Goal: Find specific page/section: Find specific page/section

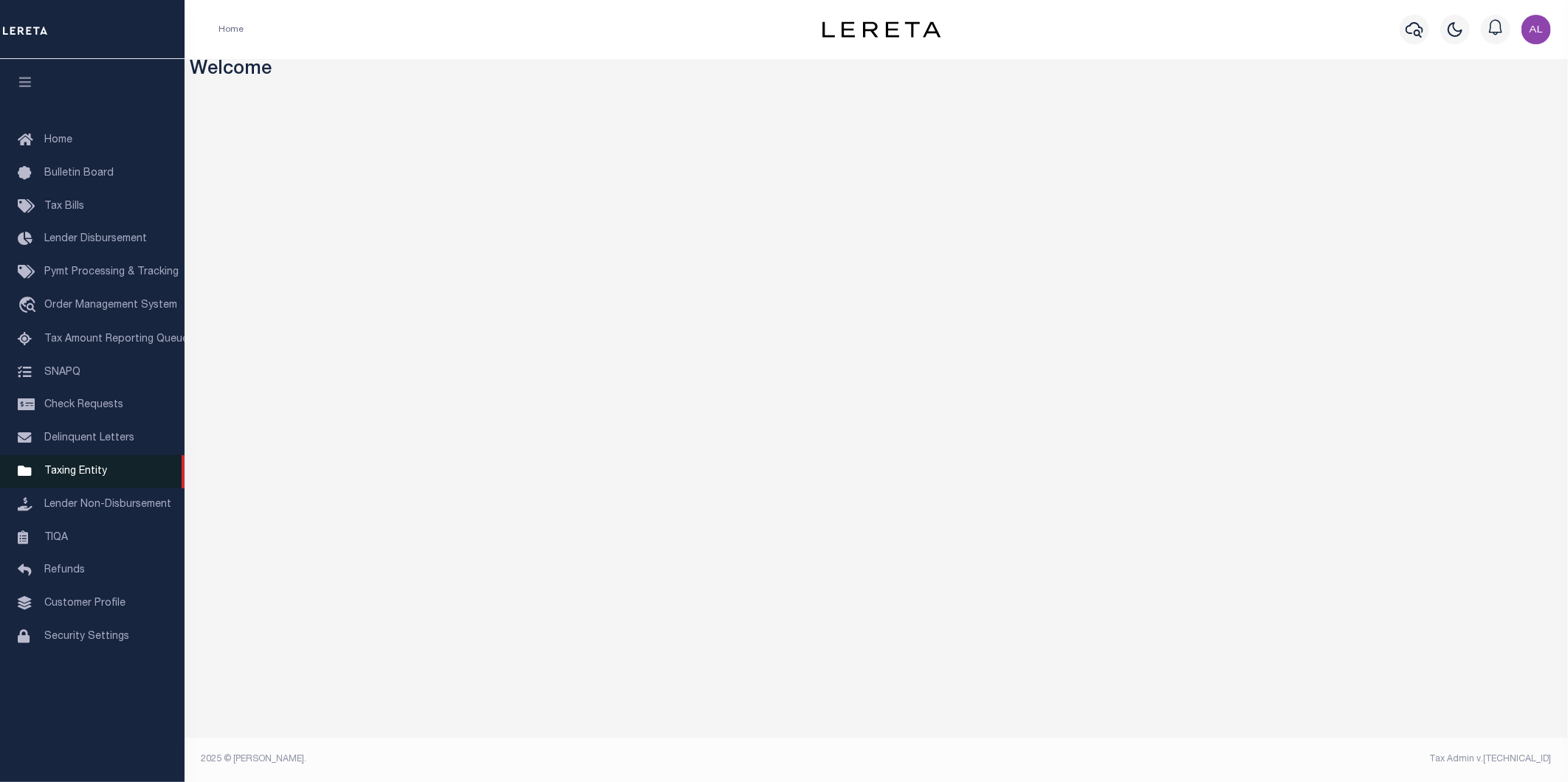
click at [70, 467] on span "Taxing Entity" at bounding box center [75, 471] width 63 height 10
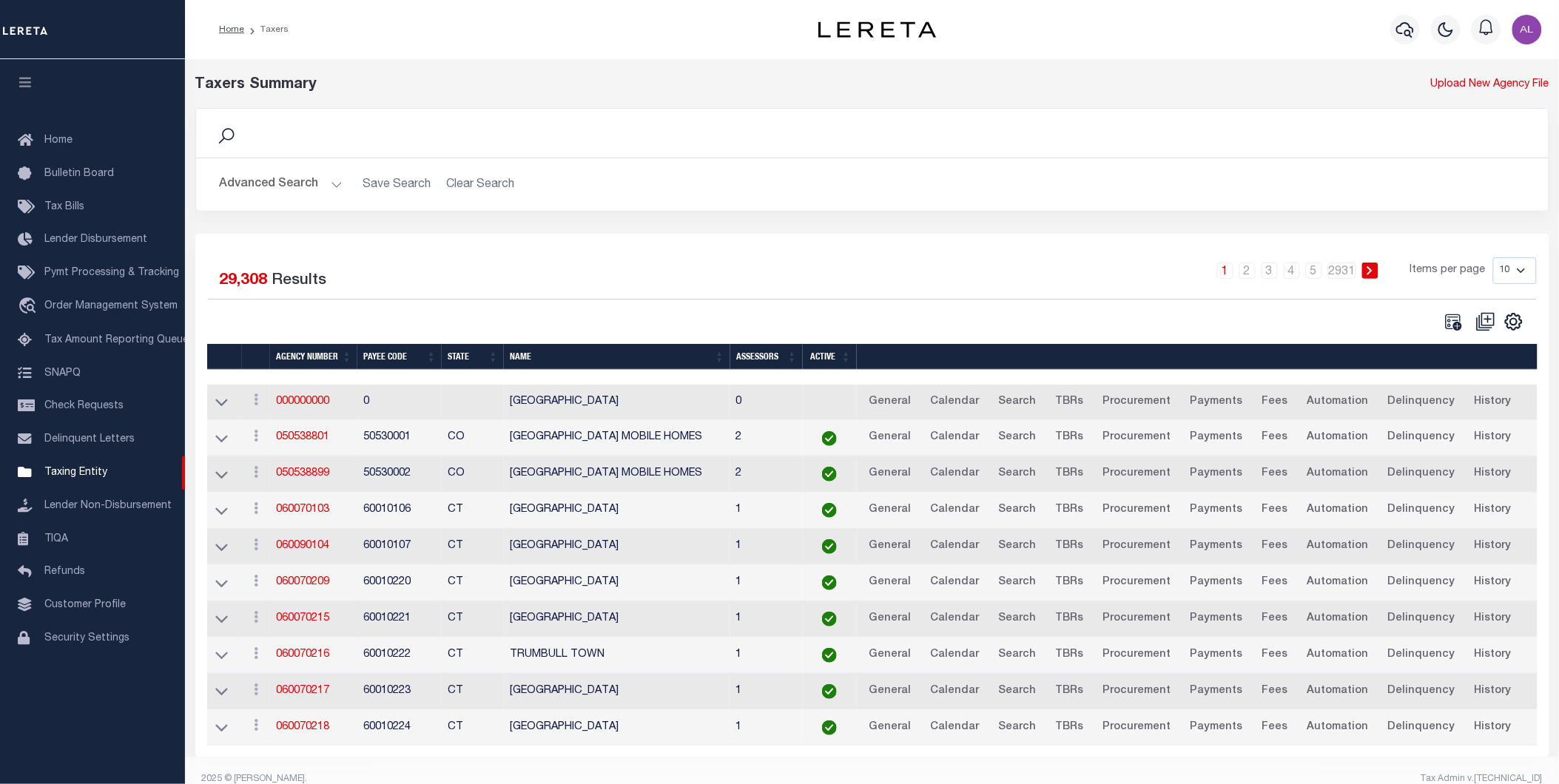
click at [336, 186] on button "Advanced Search" at bounding box center [280, 185] width 123 height 29
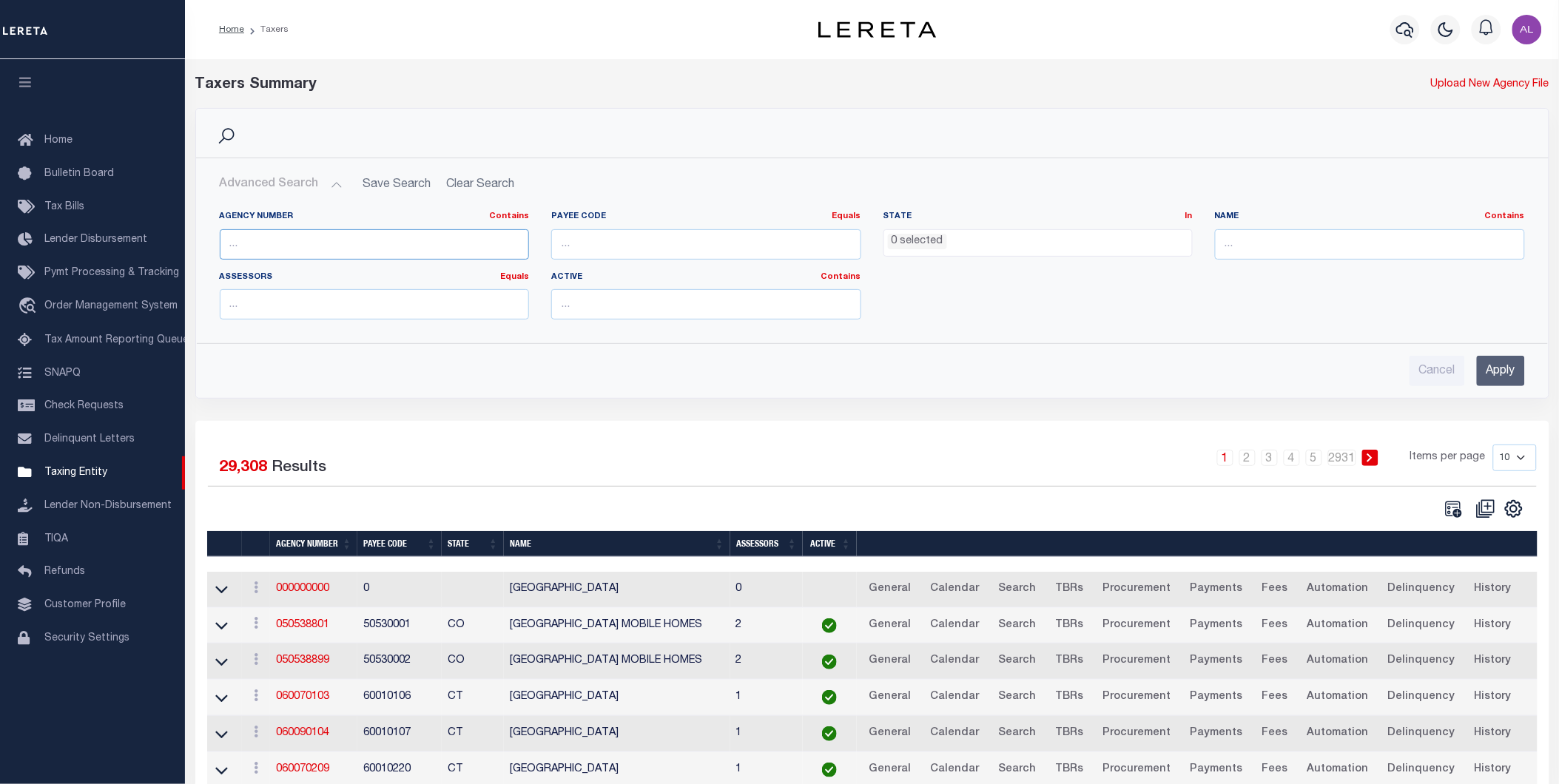
click at [272, 241] on input "text" at bounding box center [374, 244] width 310 height 31
paste input "060020233"
type input "060020233"
click at [1487, 376] on input "Apply" at bounding box center [1501, 371] width 48 height 31
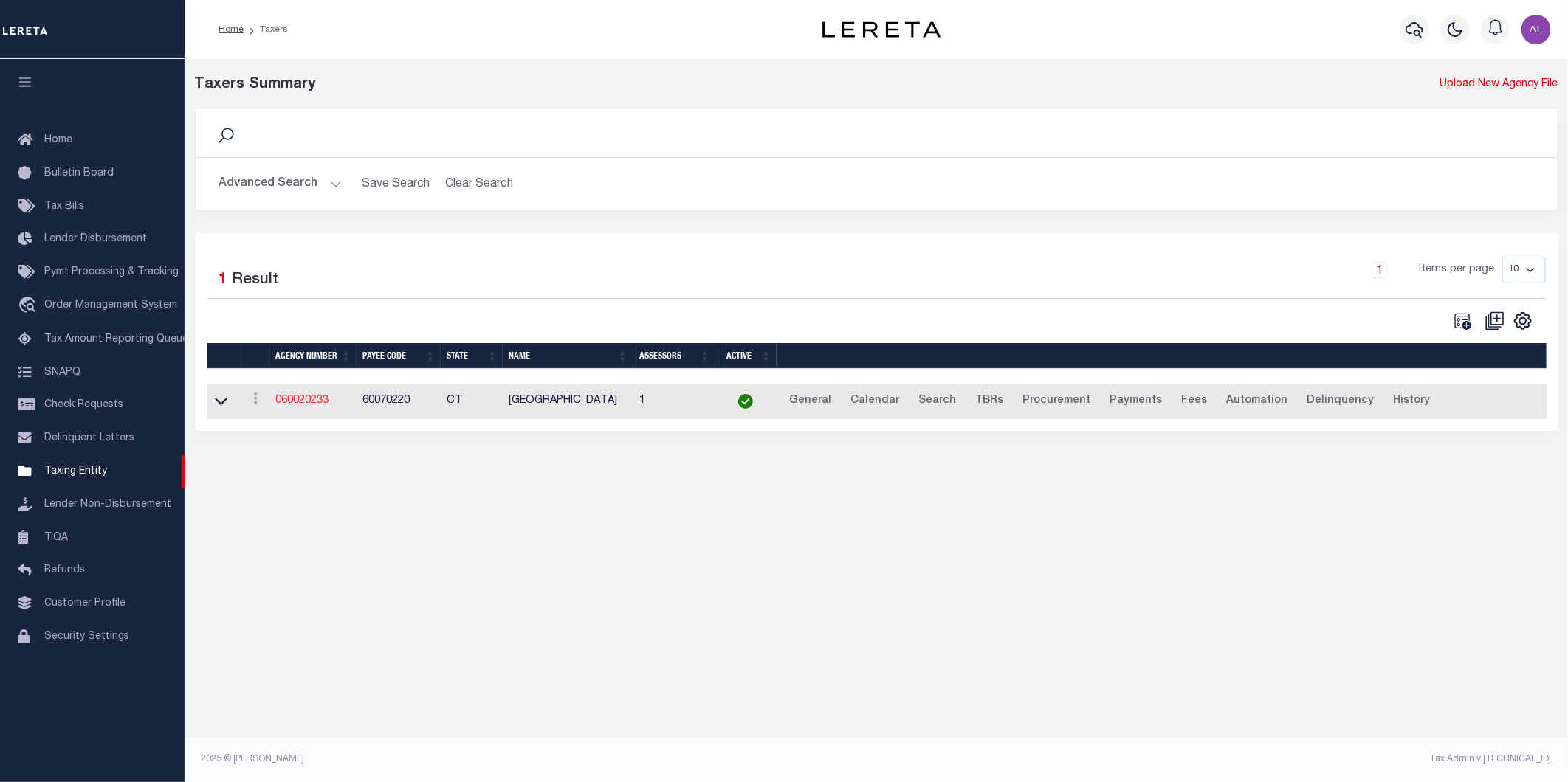
click at [285, 404] on link "060020233" at bounding box center [301, 400] width 53 height 10
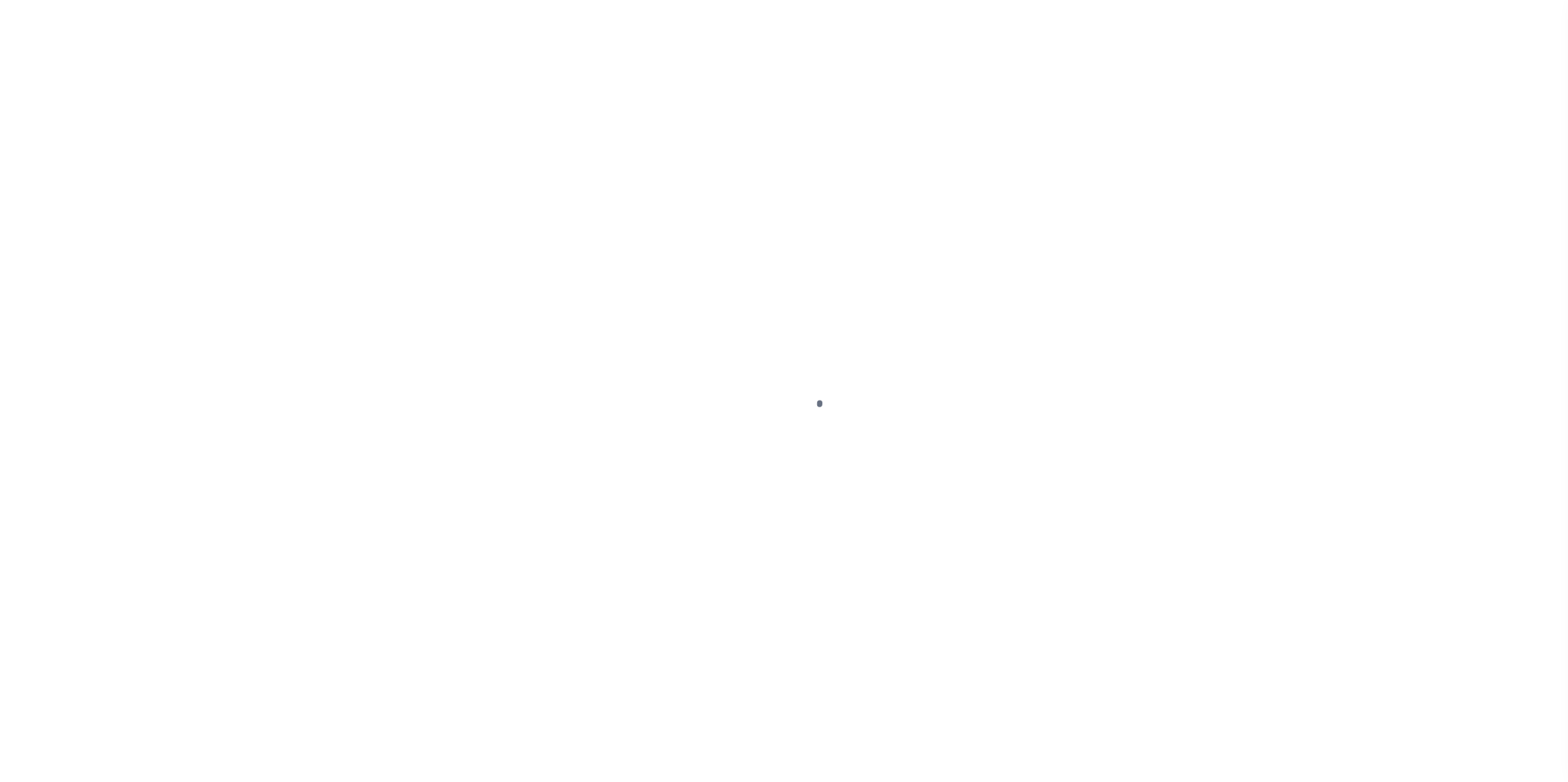
select select
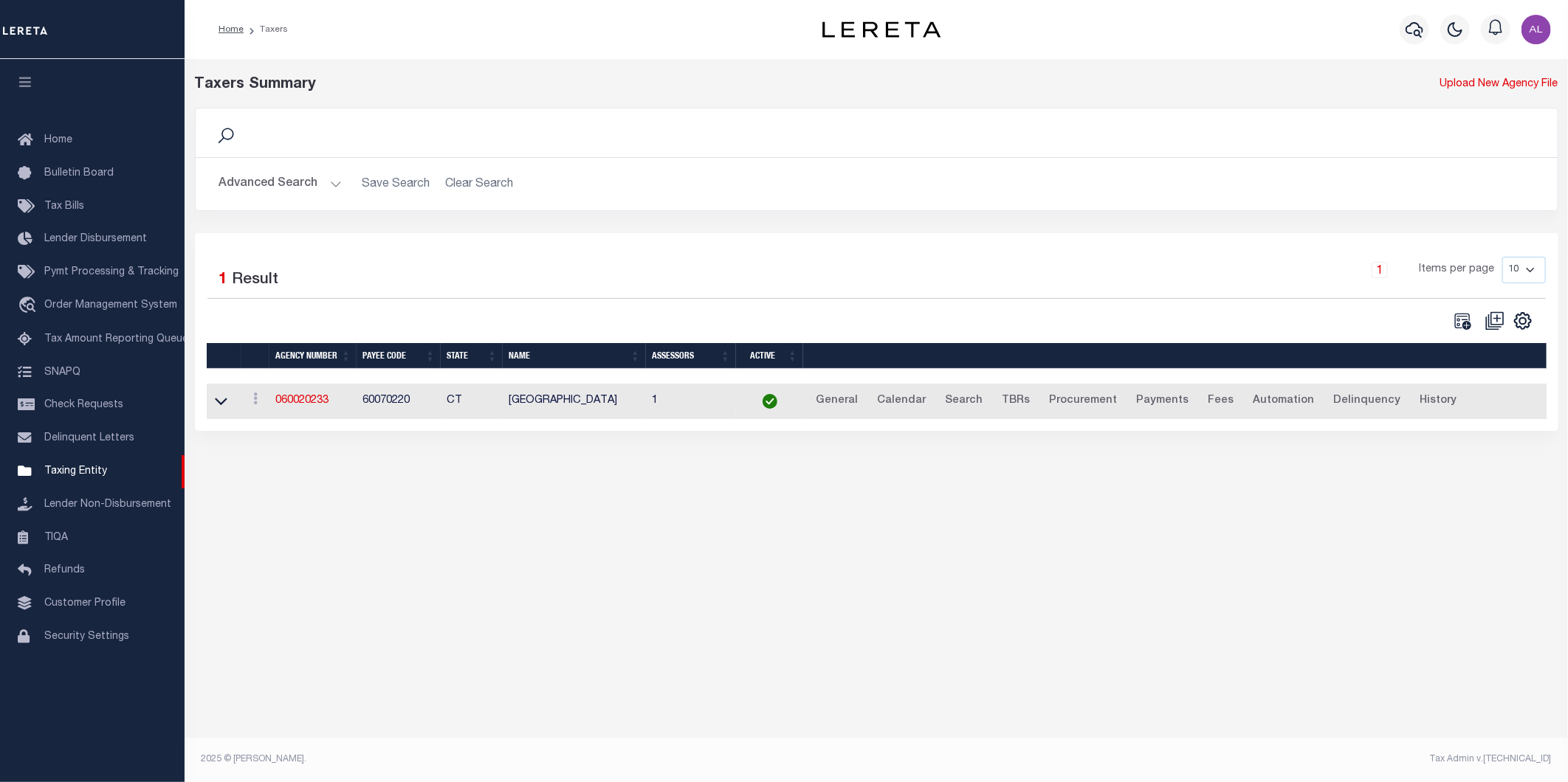
click at [338, 188] on button "Advanced Search" at bounding box center [280, 184] width 123 height 29
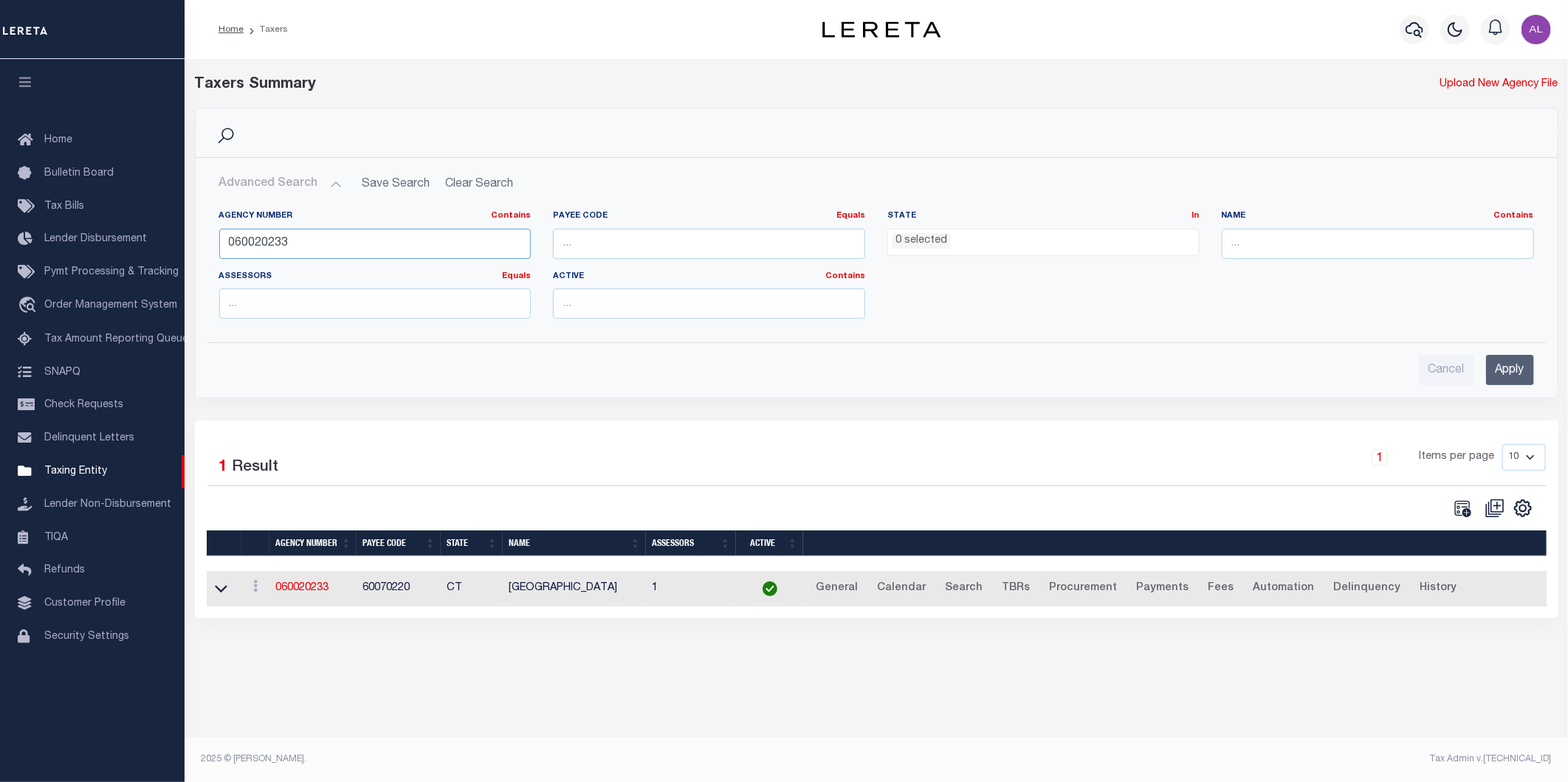
click at [289, 237] on input "060020233" at bounding box center [374, 244] width 312 height 30
paste input "60222"
type input "060060222"
click at [1501, 369] on input "Apply" at bounding box center [1509, 370] width 48 height 30
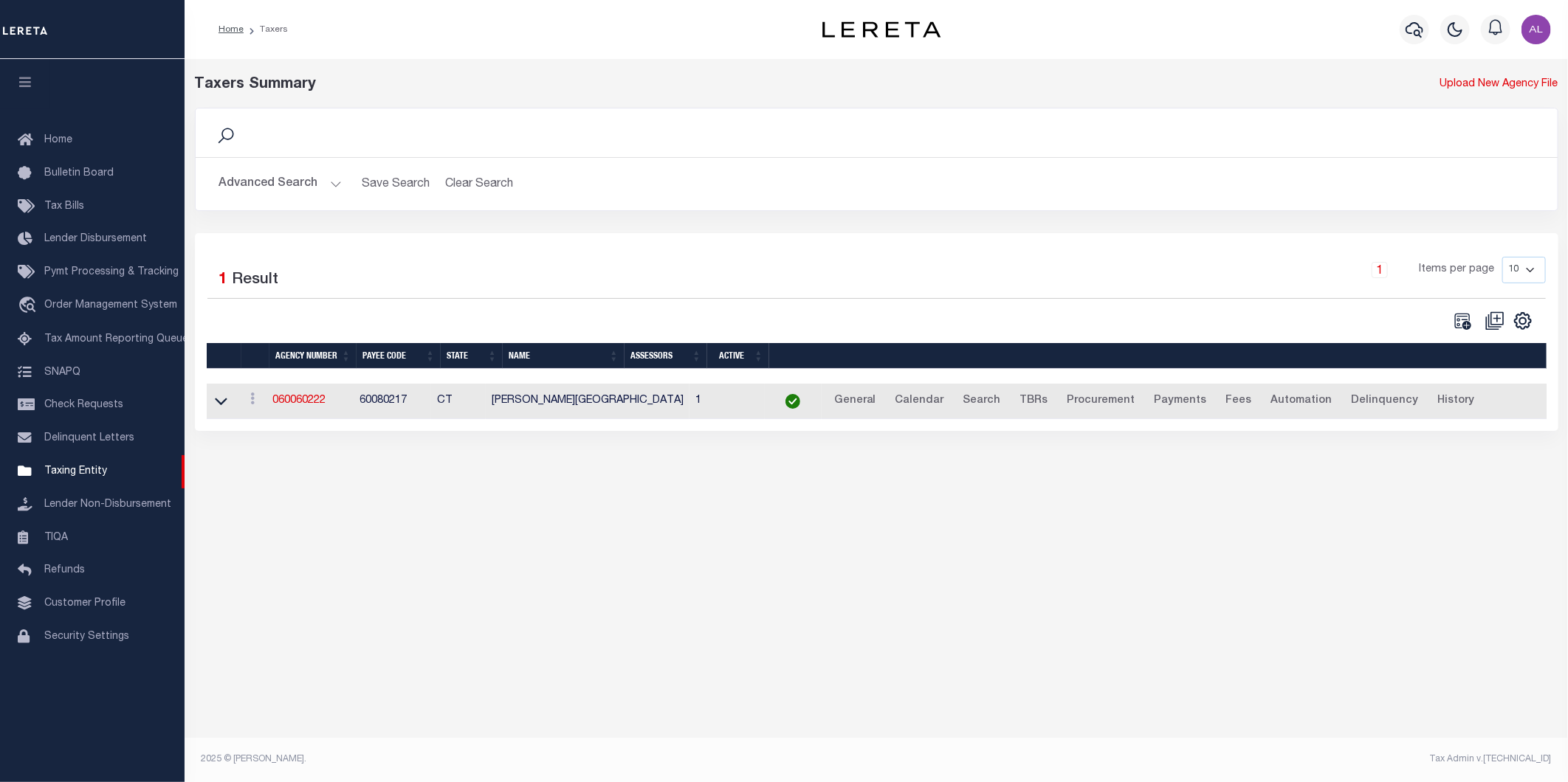
click at [465, 475] on div "Taxers Summary Upload New Agency File Search Advanced Search Save Search Clear …" at bounding box center [875, 267] width 1383 height 416
click at [318, 402] on link "060060222" at bounding box center [299, 400] width 53 height 10
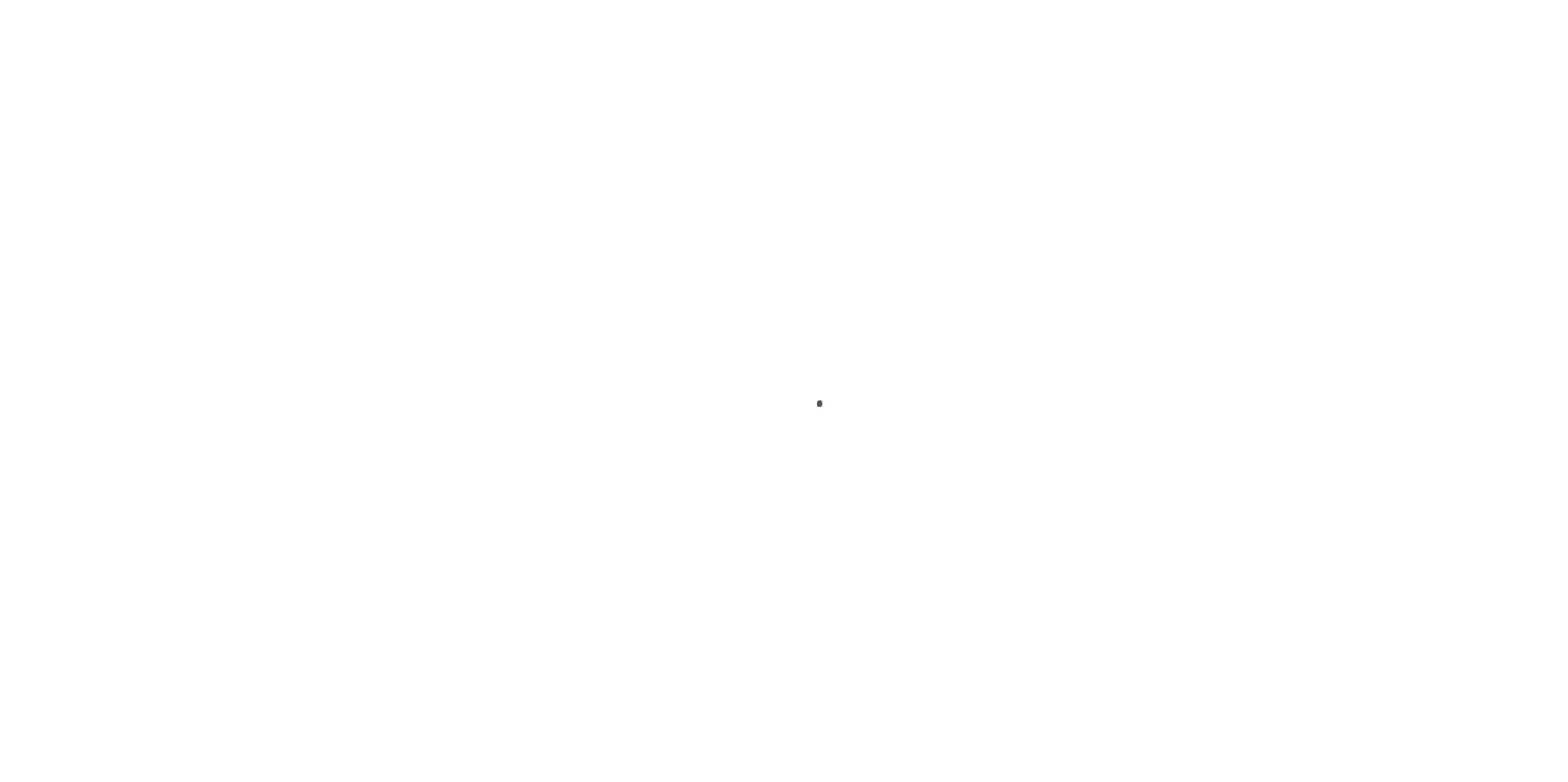
select select
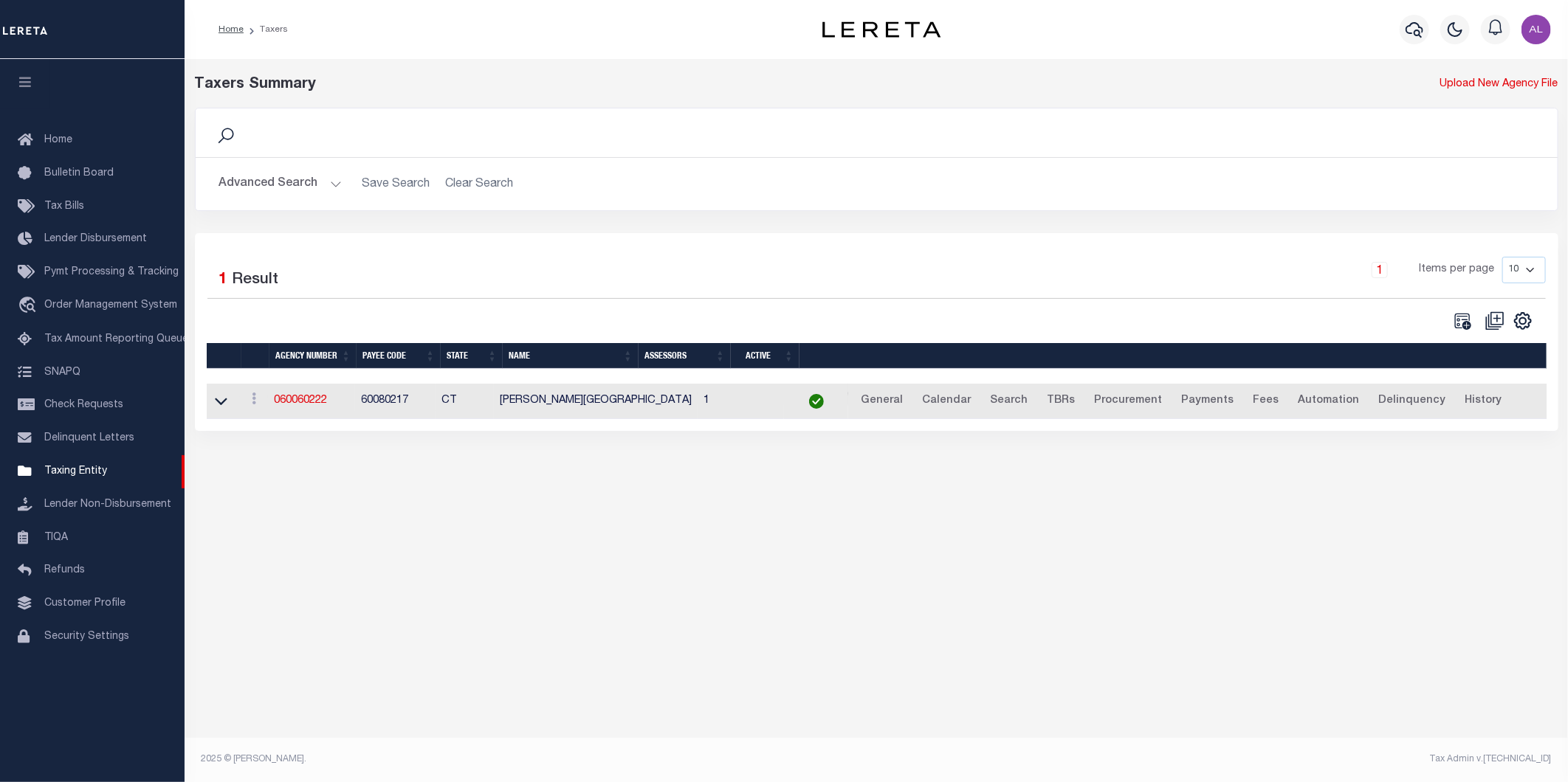
click at [333, 181] on button "Advanced Search" at bounding box center [280, 184] width 123 height 29
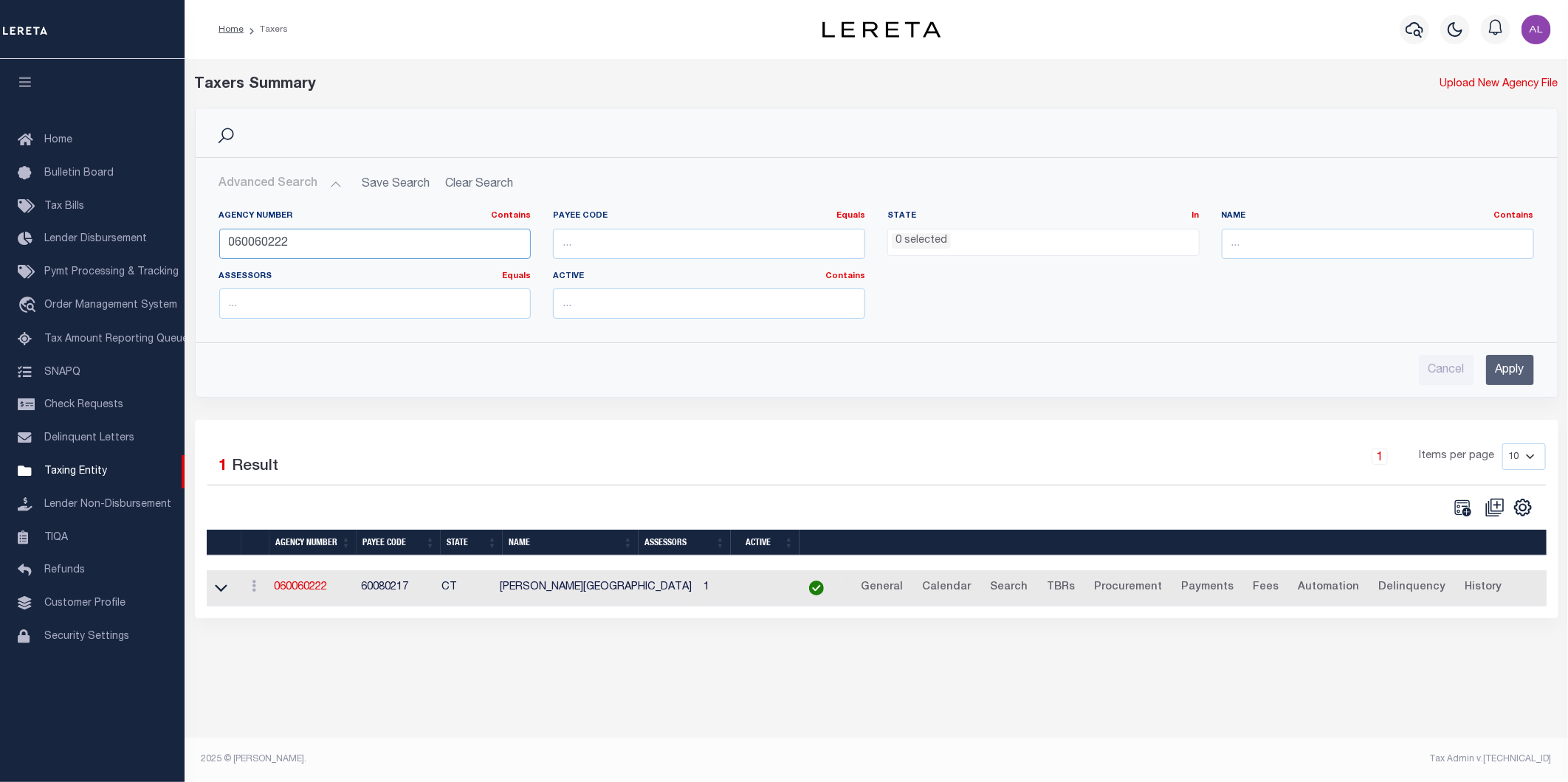
click at [285, 240] on input "060060222" at bounding box center [374, 244] width 312 height 30
paste input "70103"
type input "060070103"
click at [1511, 377] on input "Apply" at bounding box center [1509, 370] width 48 height 30
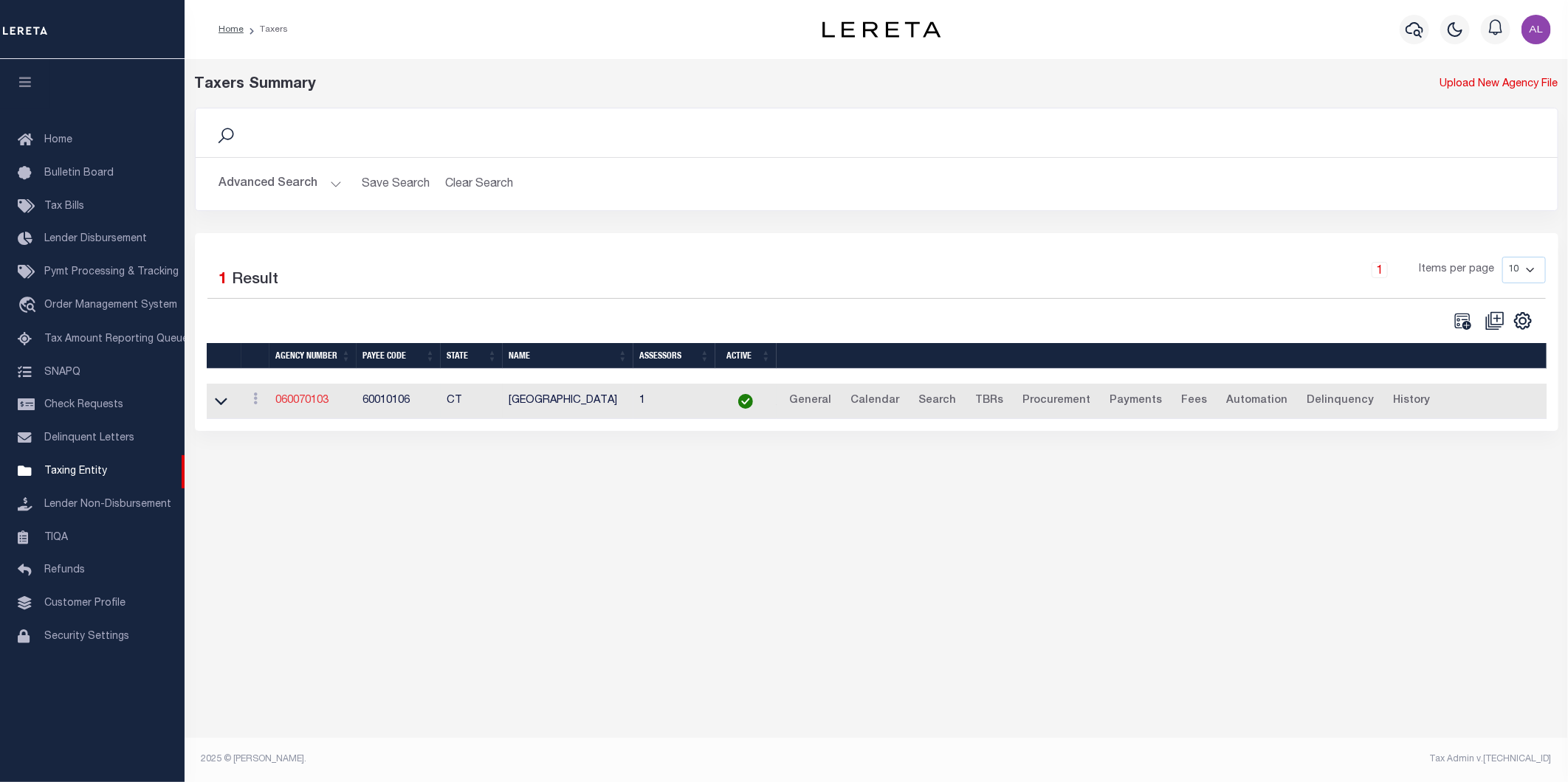
click at [292, 405] on link "060070103" at bounding box center [301, 400] width 53 height 10
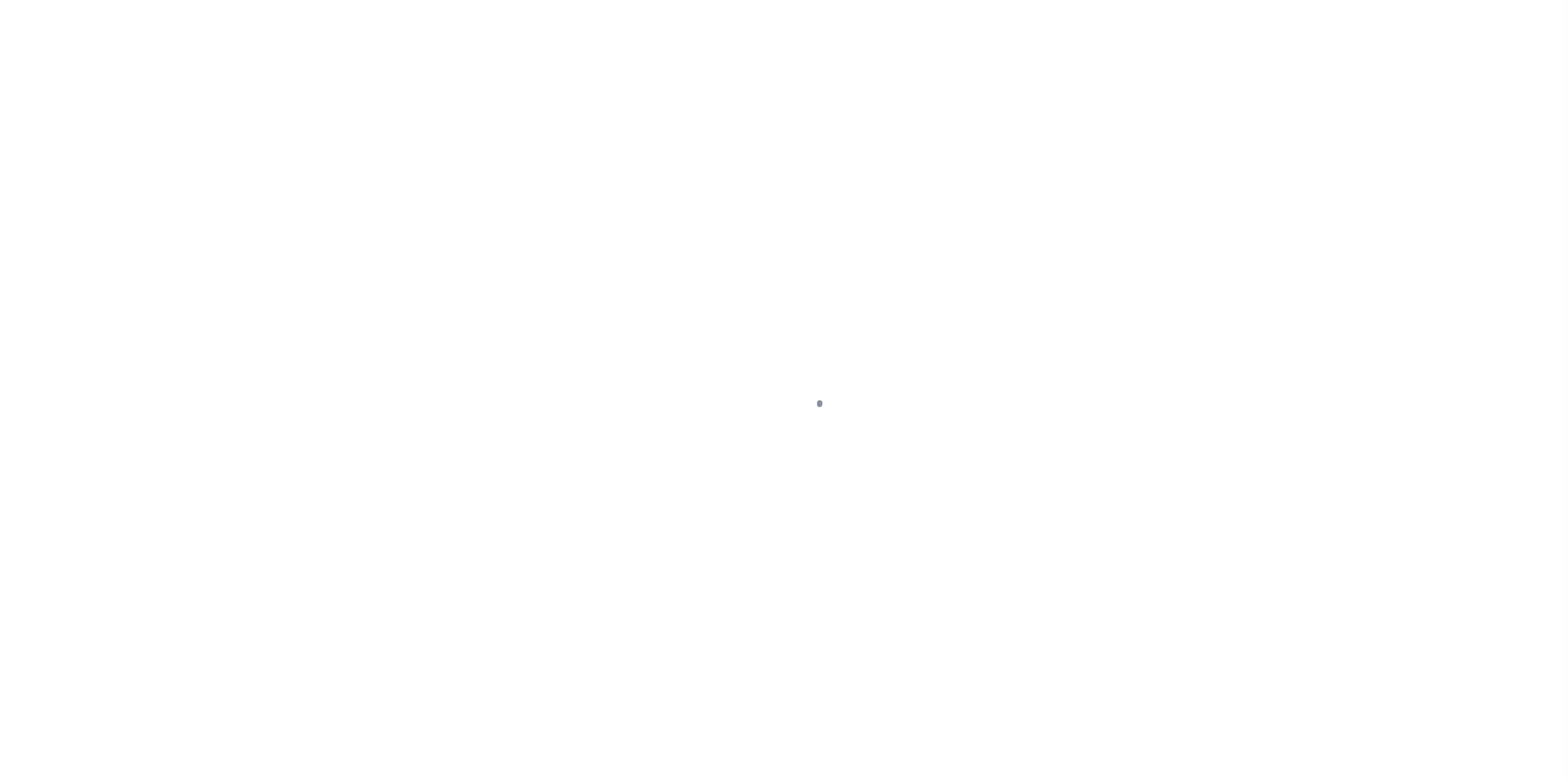
select select
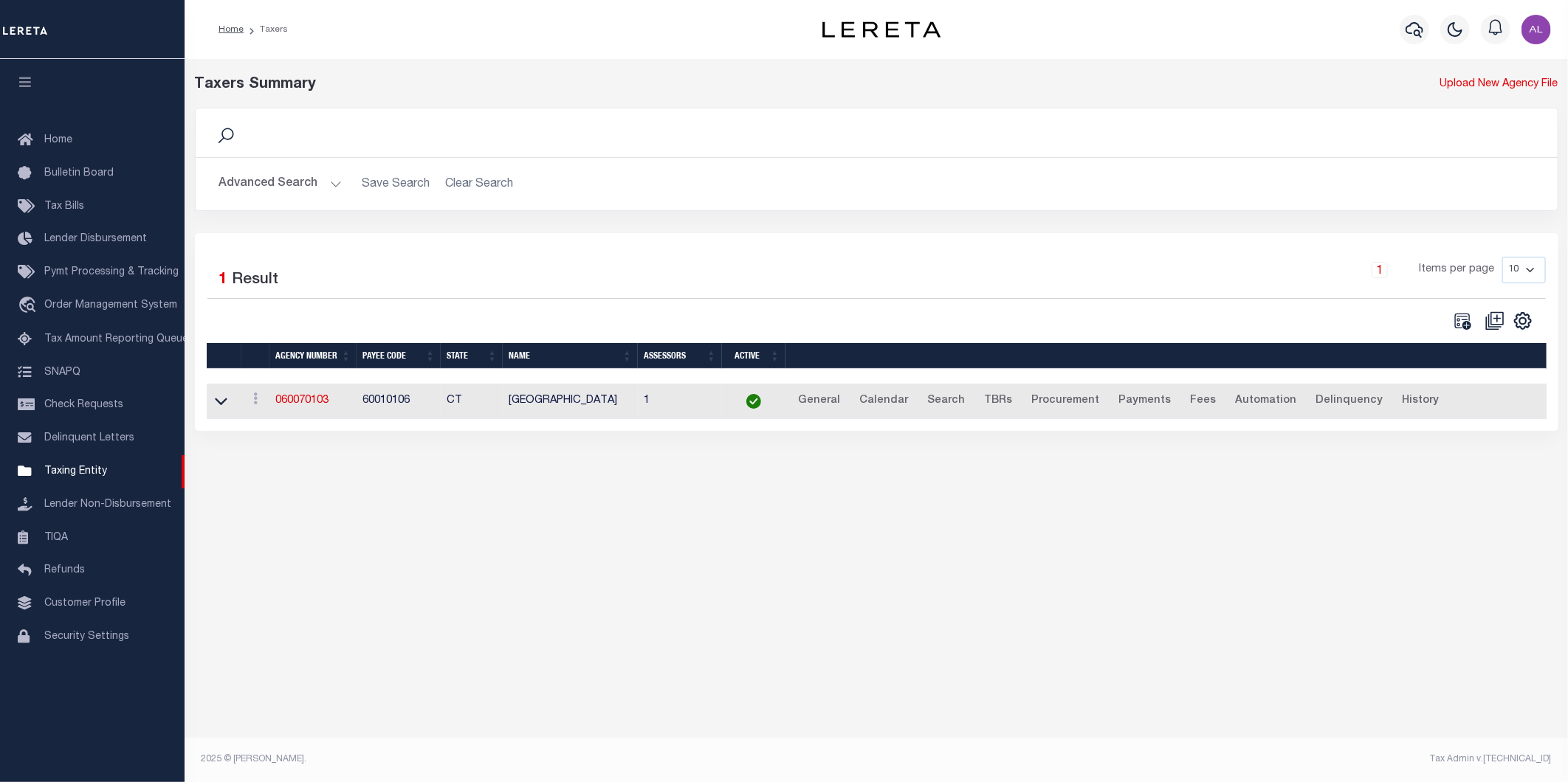
click at [332, 184] on button "Advanced Search" at bounding box center [280, 184] width 123 height 29
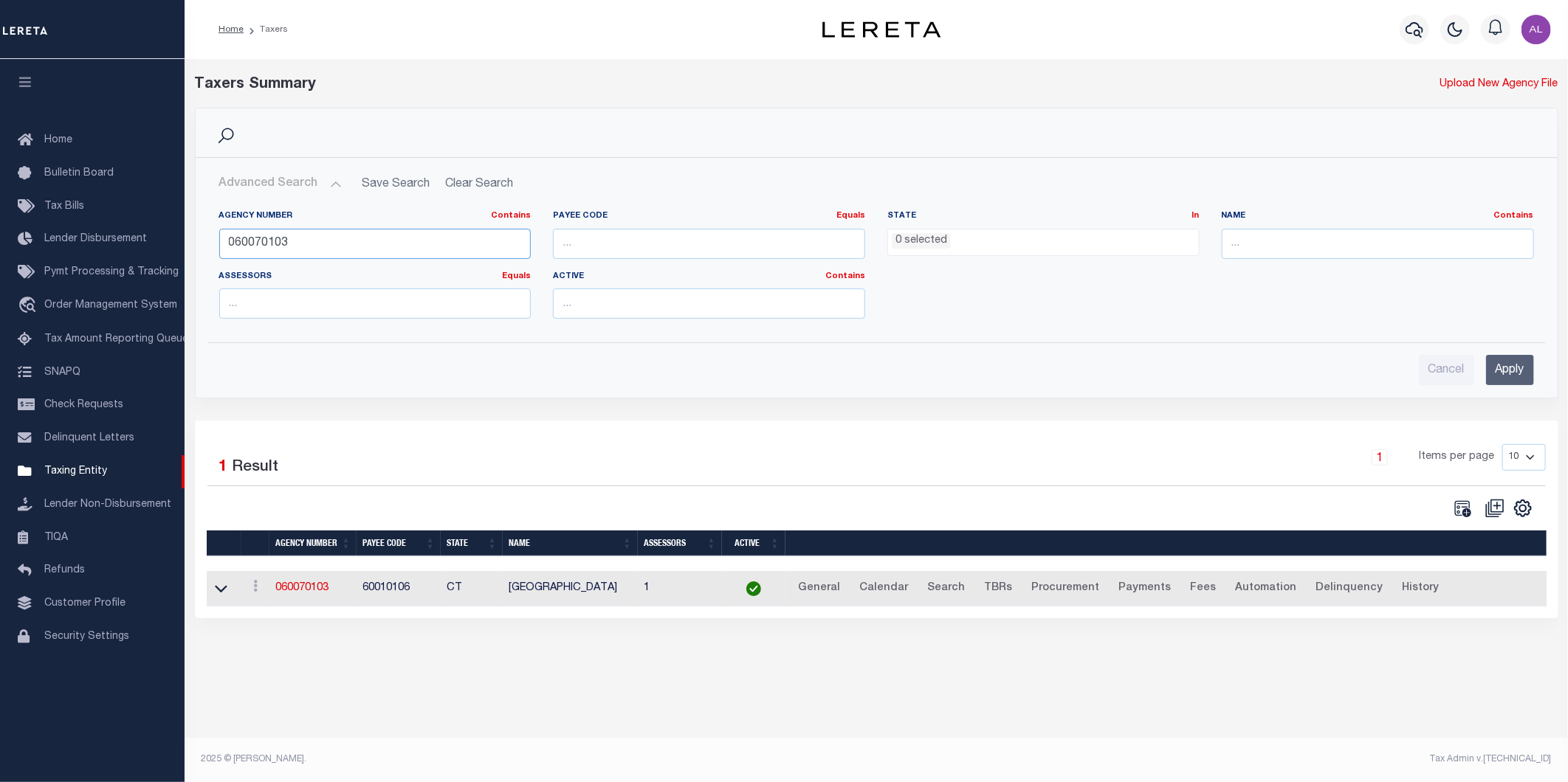
click at [265, 255] on input "060070103" at bounding box center [374, 244] width 312 height 30
paste input "209"
type input "060070209"
click at [1500, 369] on input "Apply" at bounding box center [1509, 370] width 48 height 30
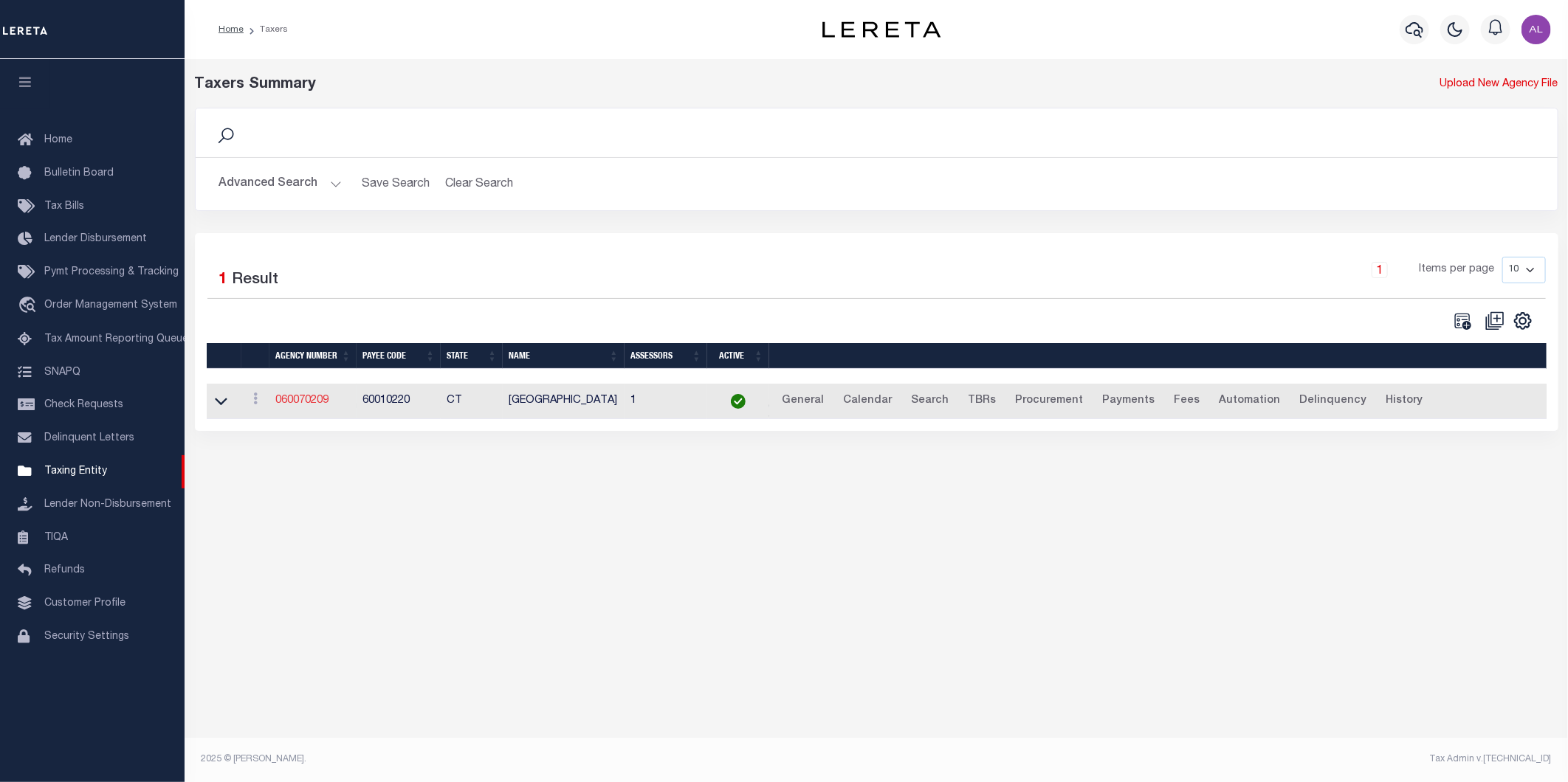
click at [288, 398] on link "060070209" at bounding box center [301, 400] width 53 height 10
click at [340, 185] on h2 "Advanced Search Save Search Clear Search tblPayees_dynamictable_____DefaultSave…" at bounding box center [876, 184] width 1338 height 29
click at [333, 185] on button "Advanced Search" at bounding box center [280, 184] width 123 height 29
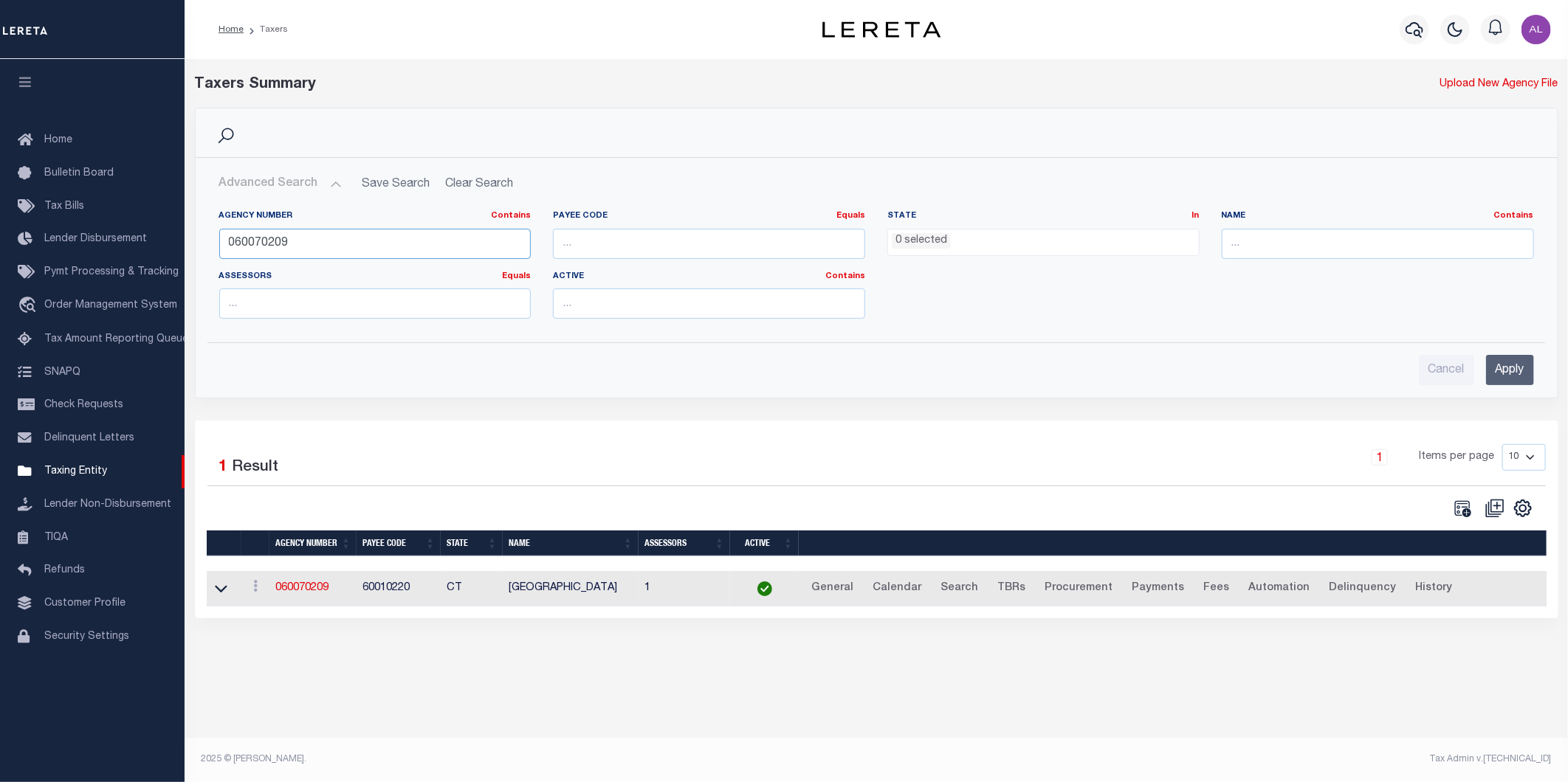
click at [300, 244] on input "060070209" at bounding box center [374, 244] width 312 height 30
paste input "15"
type input "060070215"
click at [1519, 358] on input "Apply" at bounding box center [1509, 370] width 48 height 30
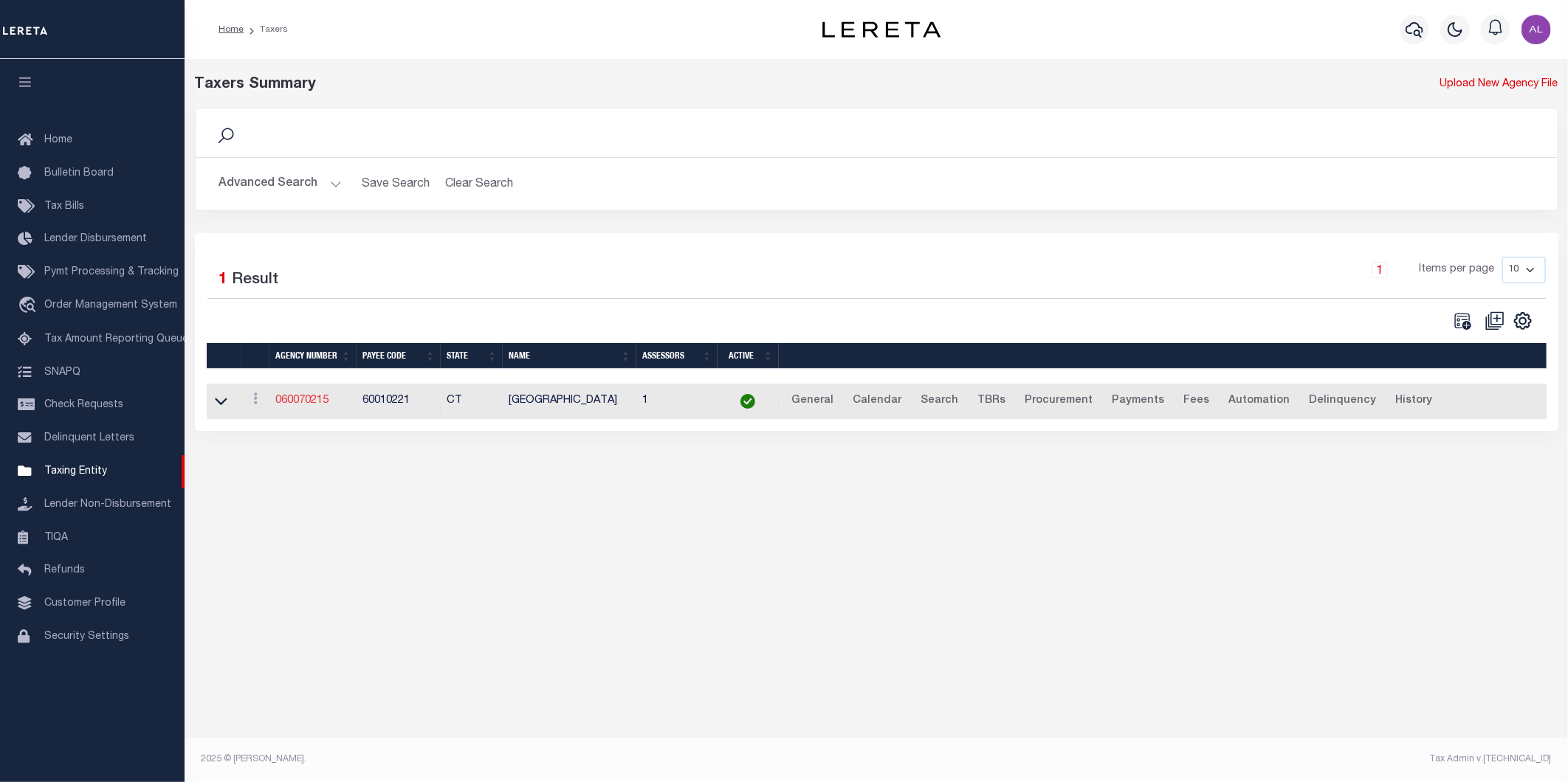
click at [301, 405] on link "060070215" at bounding box center [301, 400] width 53 height 10
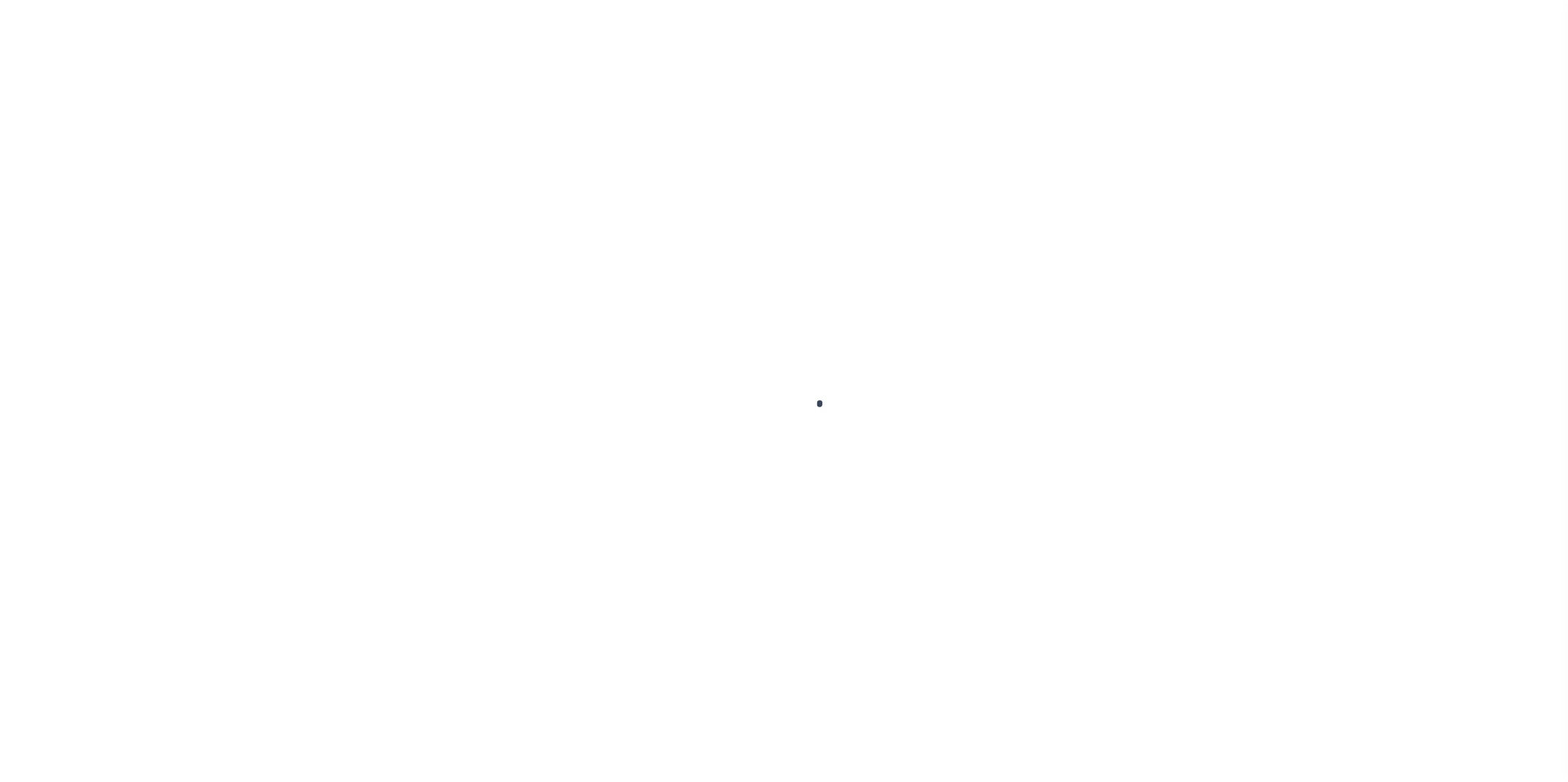
select select
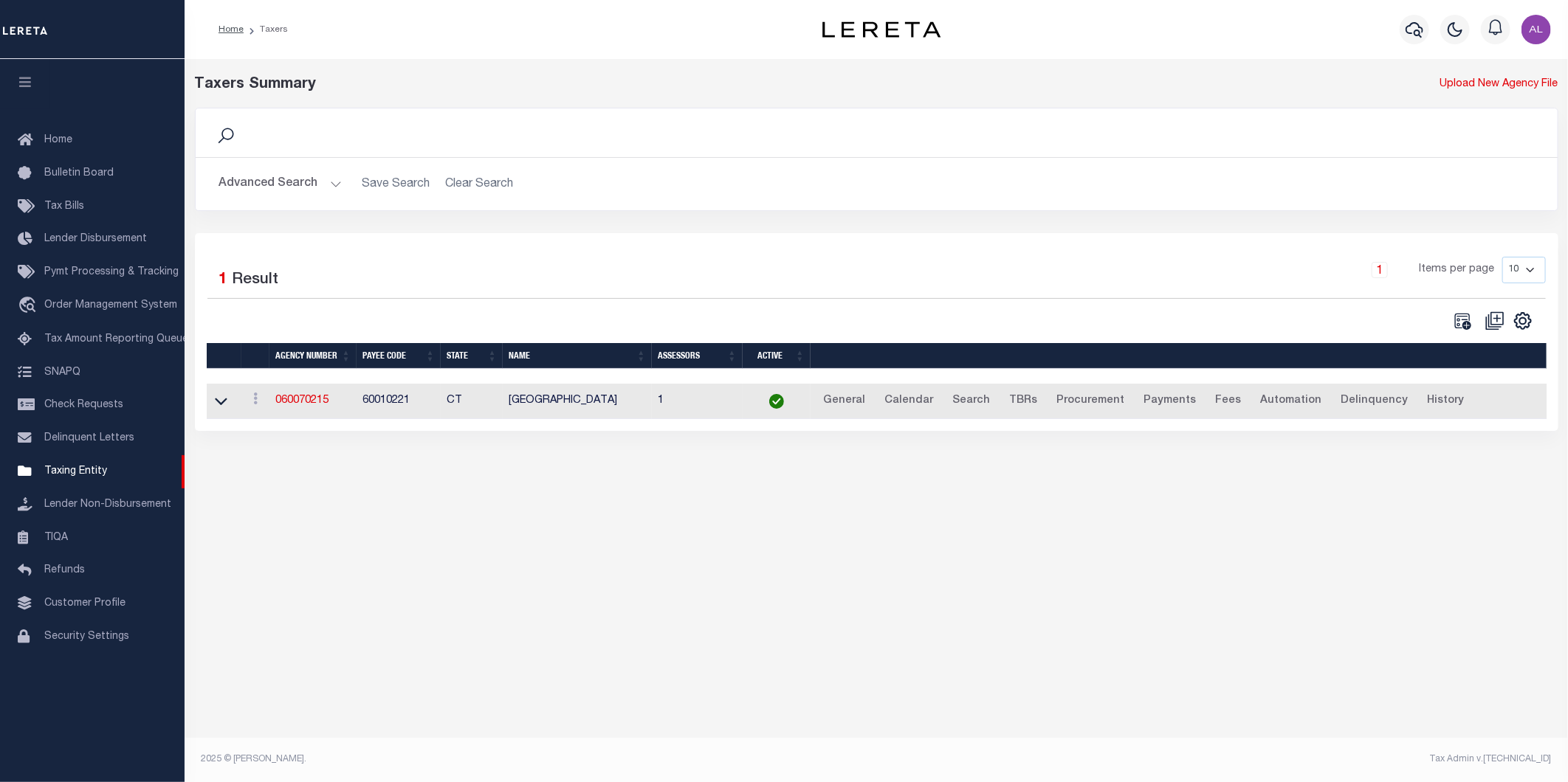
click at [333, 187] on button "Advanced Search" at bounding box center [280, 184] width 123 height 29
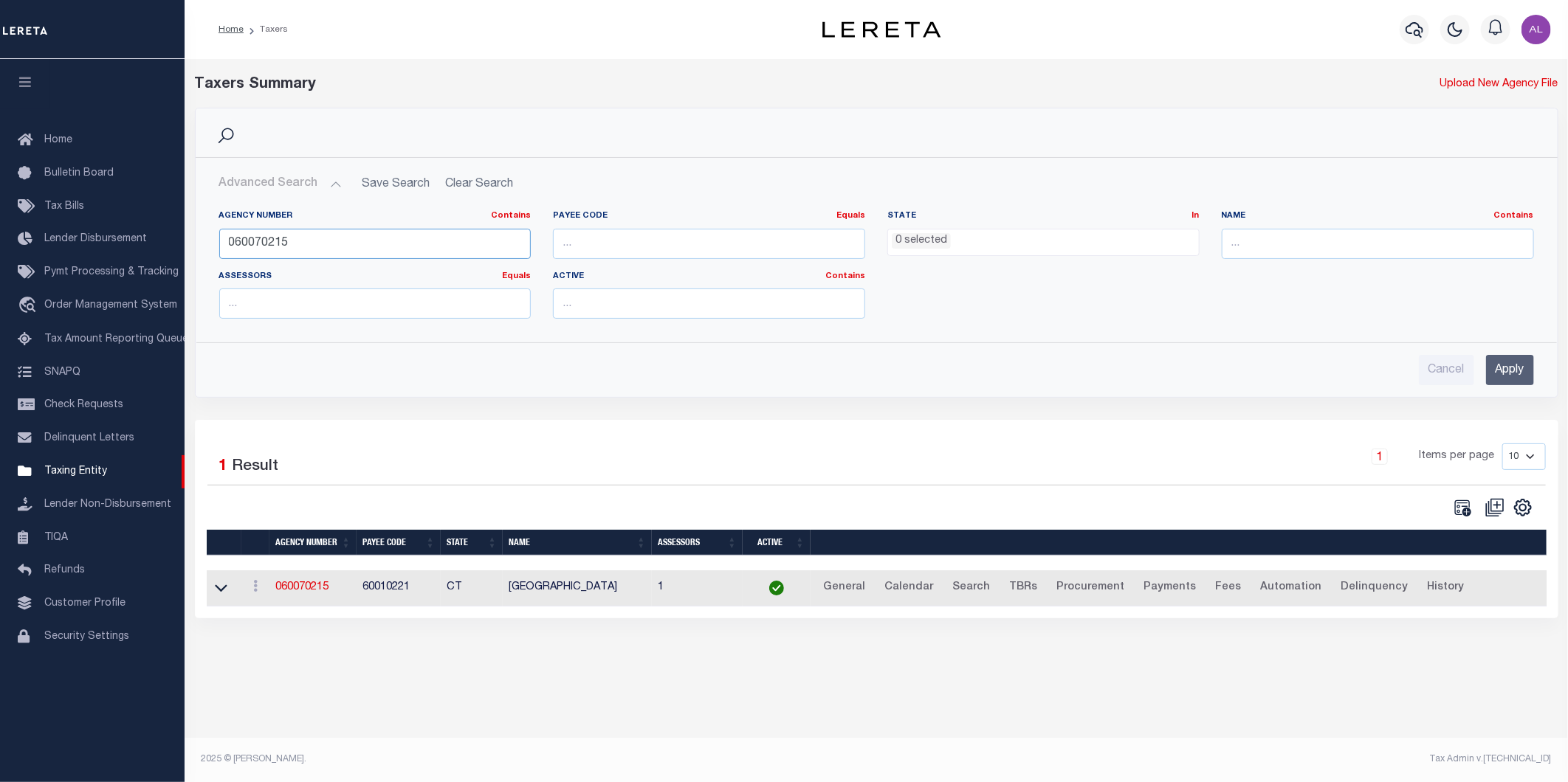
click at [311, 242] on input "060070215" at bounding box center [374, 244] width 312 height 30
paste input "7"
type input "060070217"
click at [1517, 367] on input "Apply" at bounding box center [1509, 370] width 48 height 30
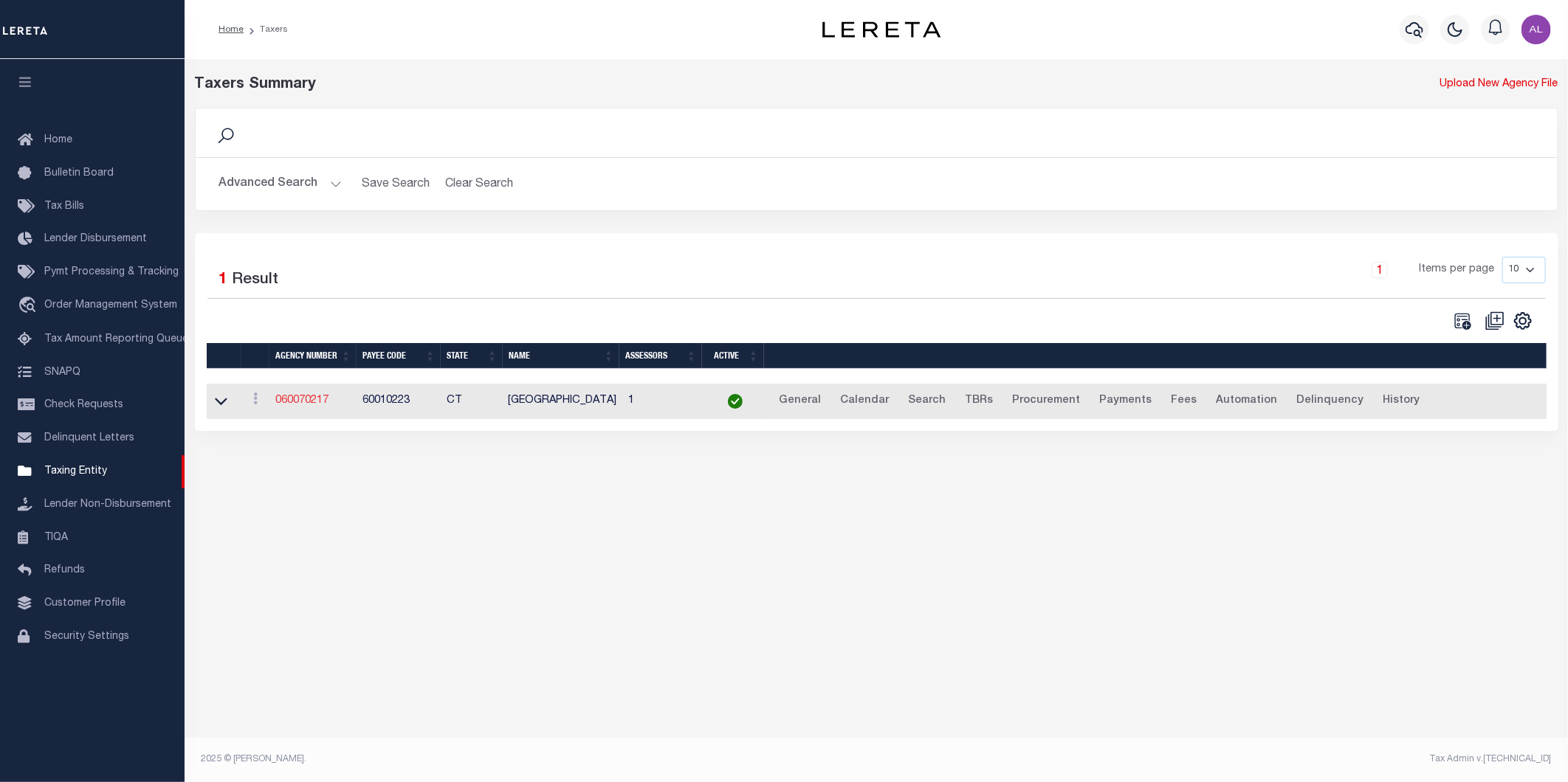
click at [300, 397] on link "060070217" at bounding box center [301, 400] width 53 height 10
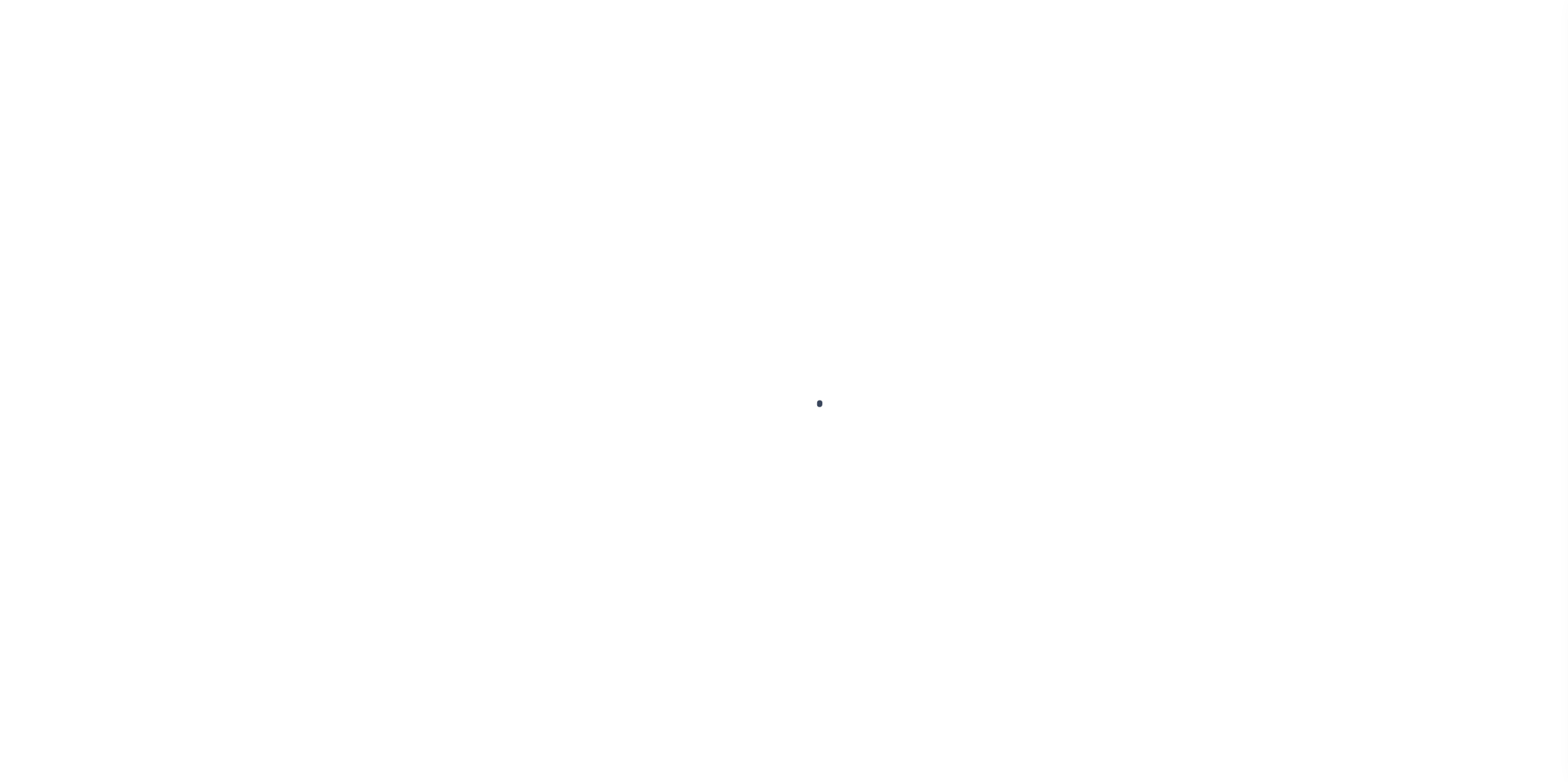
select select
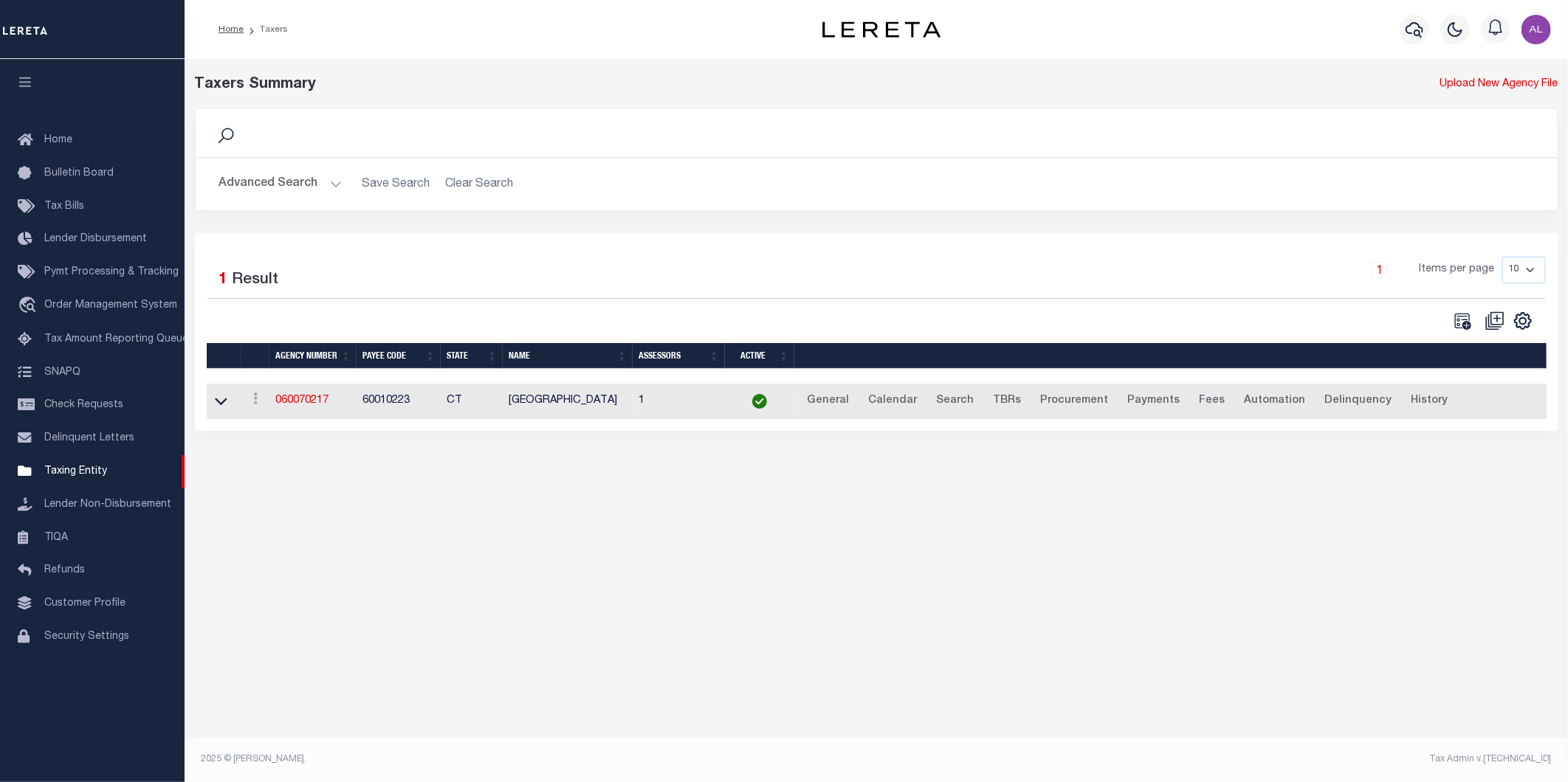
click at [326, 190] on button "Advanced Search" at bounding box center [280, 184] width 123 height 29
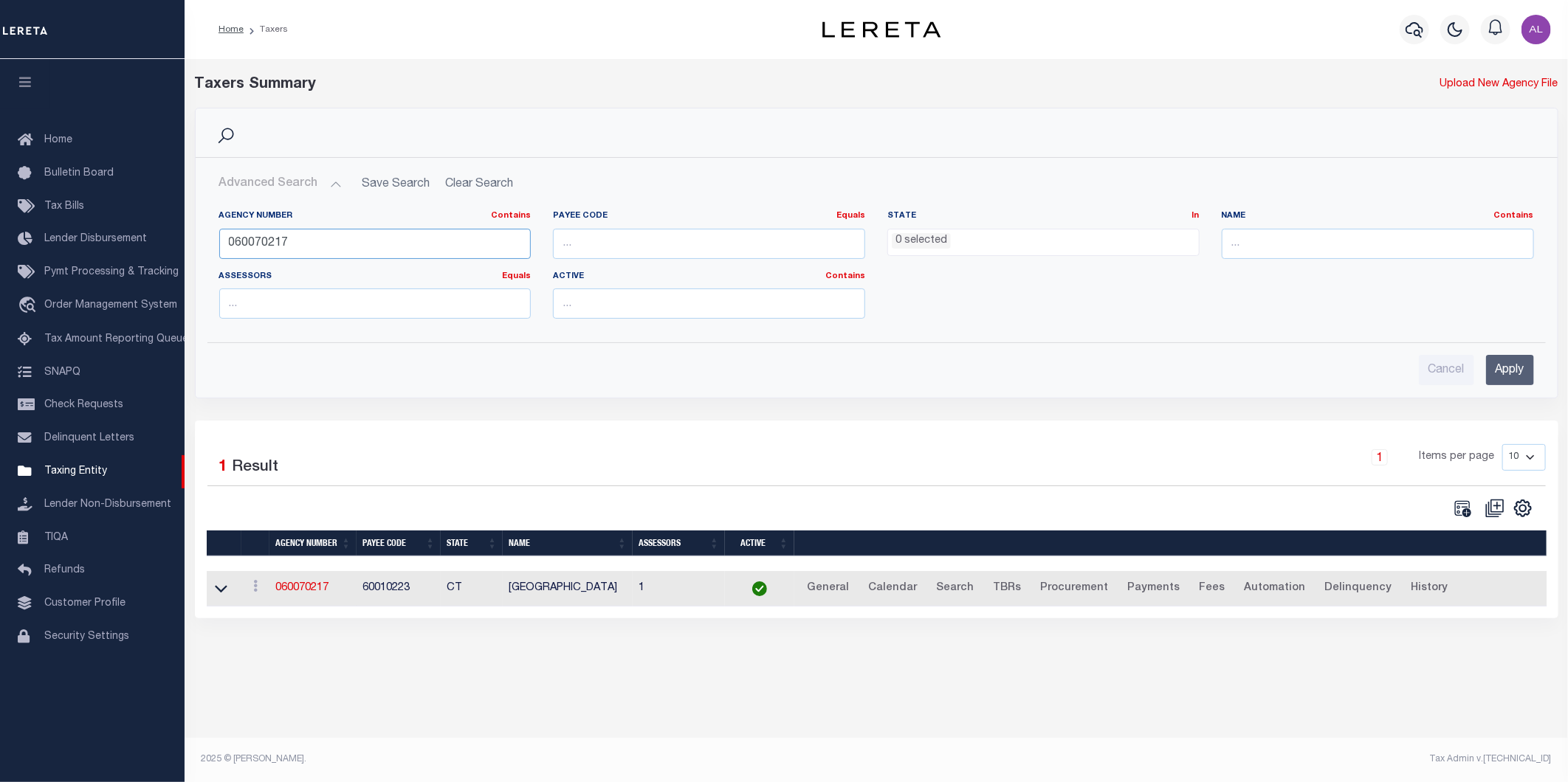
click at [293, 242] on input "060070217" at bounding box center [374, 244] width 312 height 30
paste input "90104"
type input "060090104"
click at [1515, 377] on input "Apply" at bounding box center [1509, 370] width 48 height 30
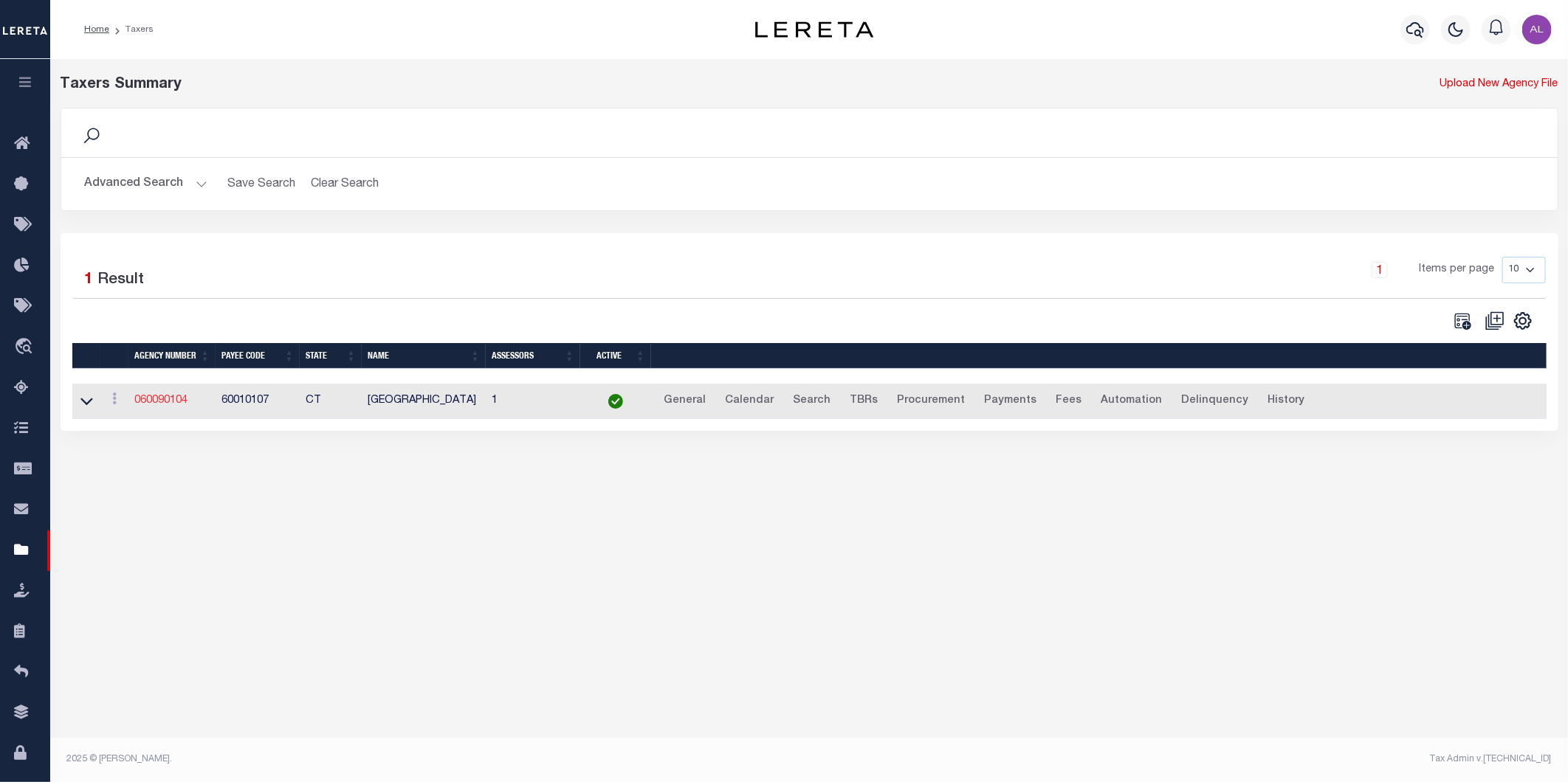
click at [172, 401] on link "060090104" at bounding box center [161, 400] width 53 height 10
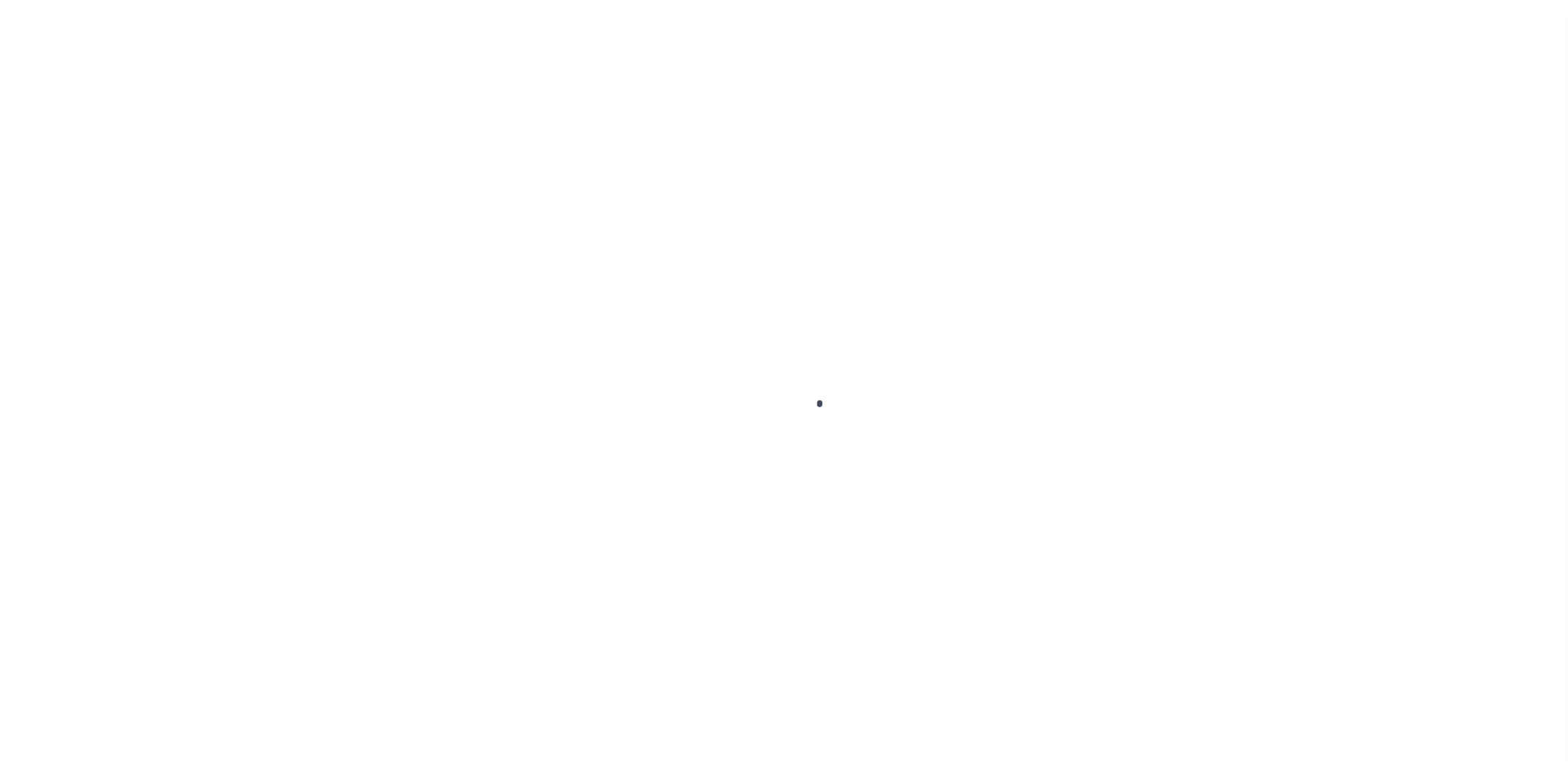
select select
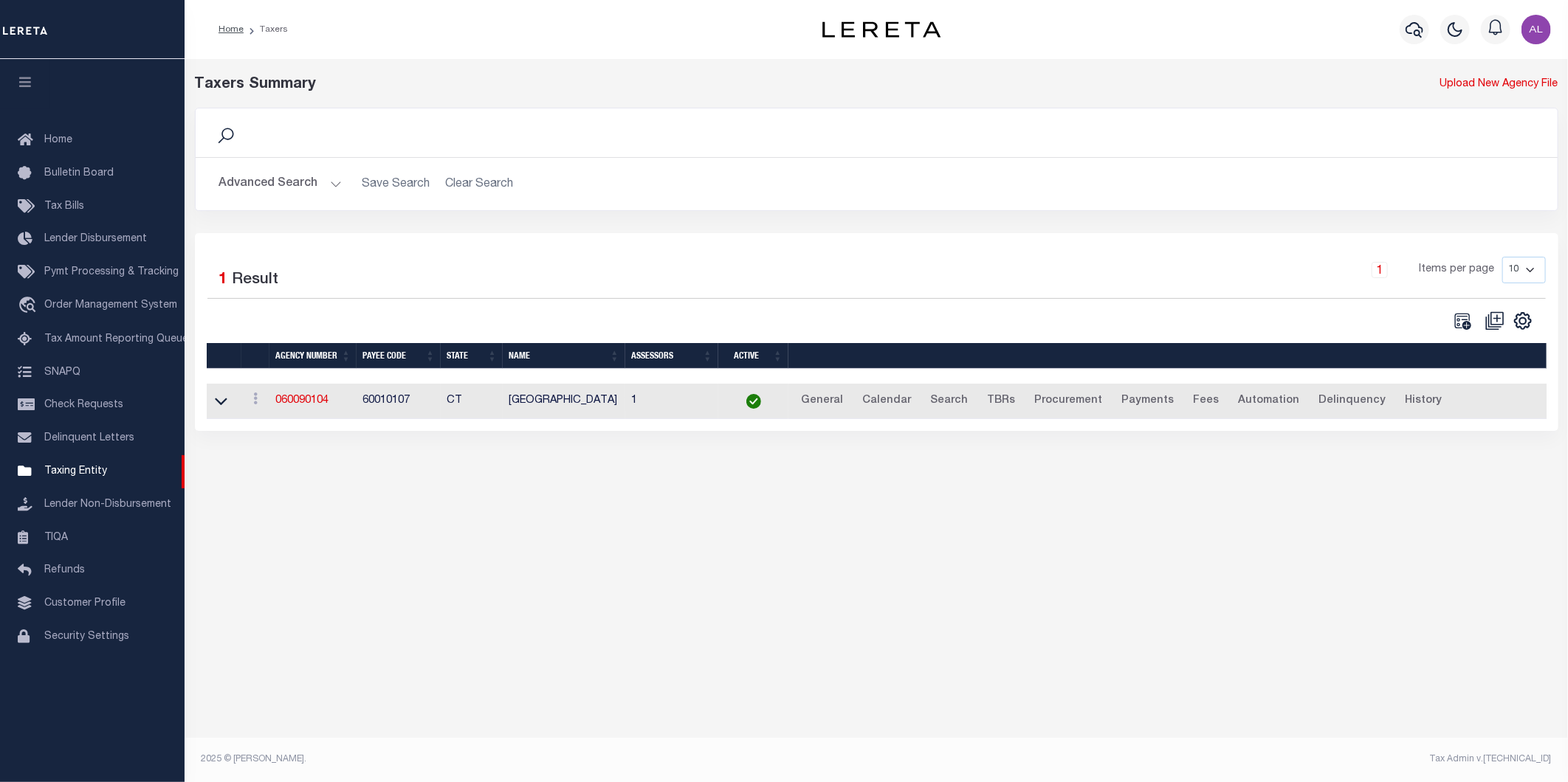
click at [333, 181] on button "Advanced Search" at bounding box center [280, 184] width 123 height 29
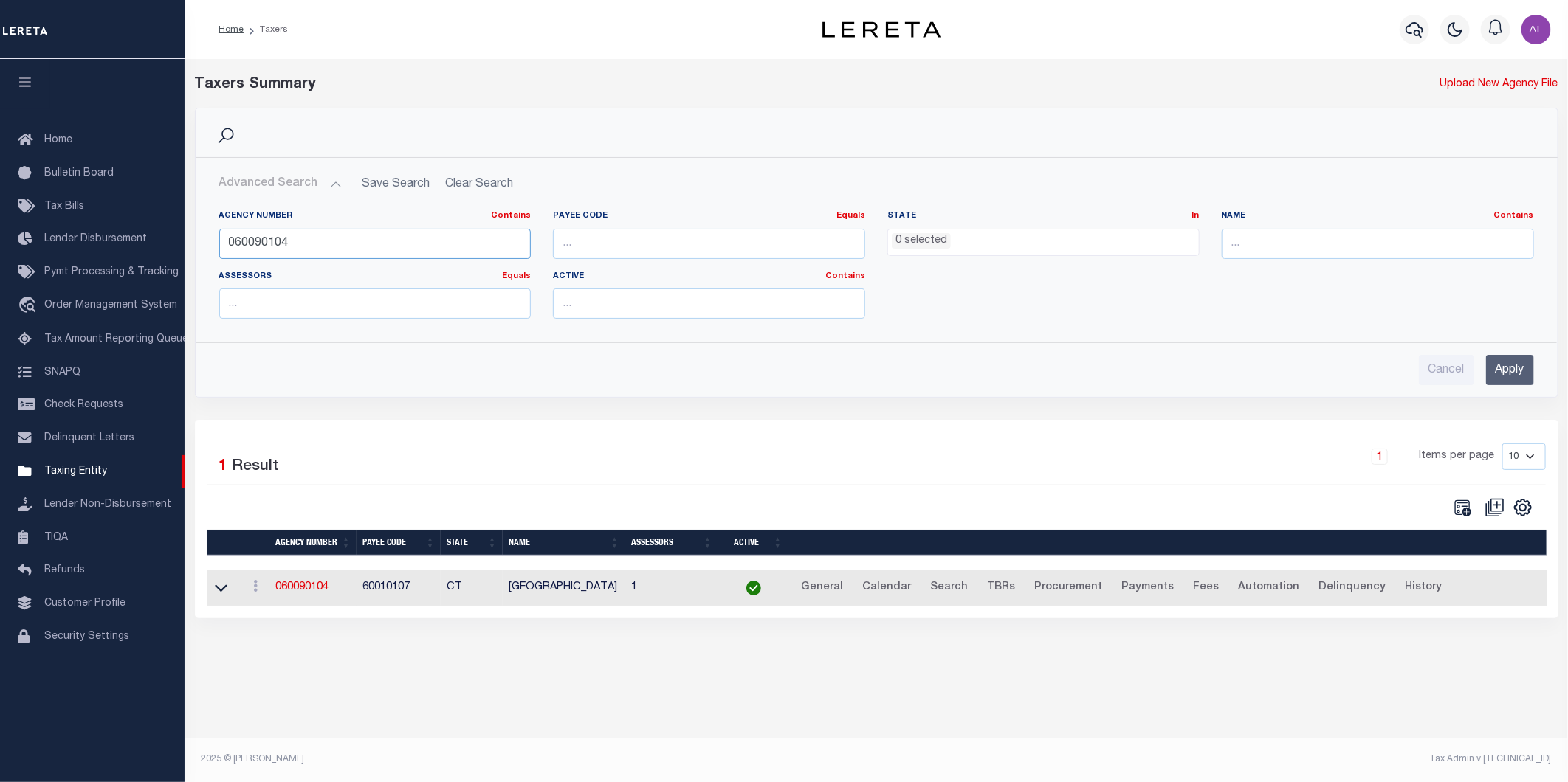
click at [281, 240] on input "060090104" at bounding box center [374, 244] width 312 height 30
paste input "9"
type input "060090109"
click at [1515, 378] on input "Apply" at bounding box center [1509, 370] width 48 height 30
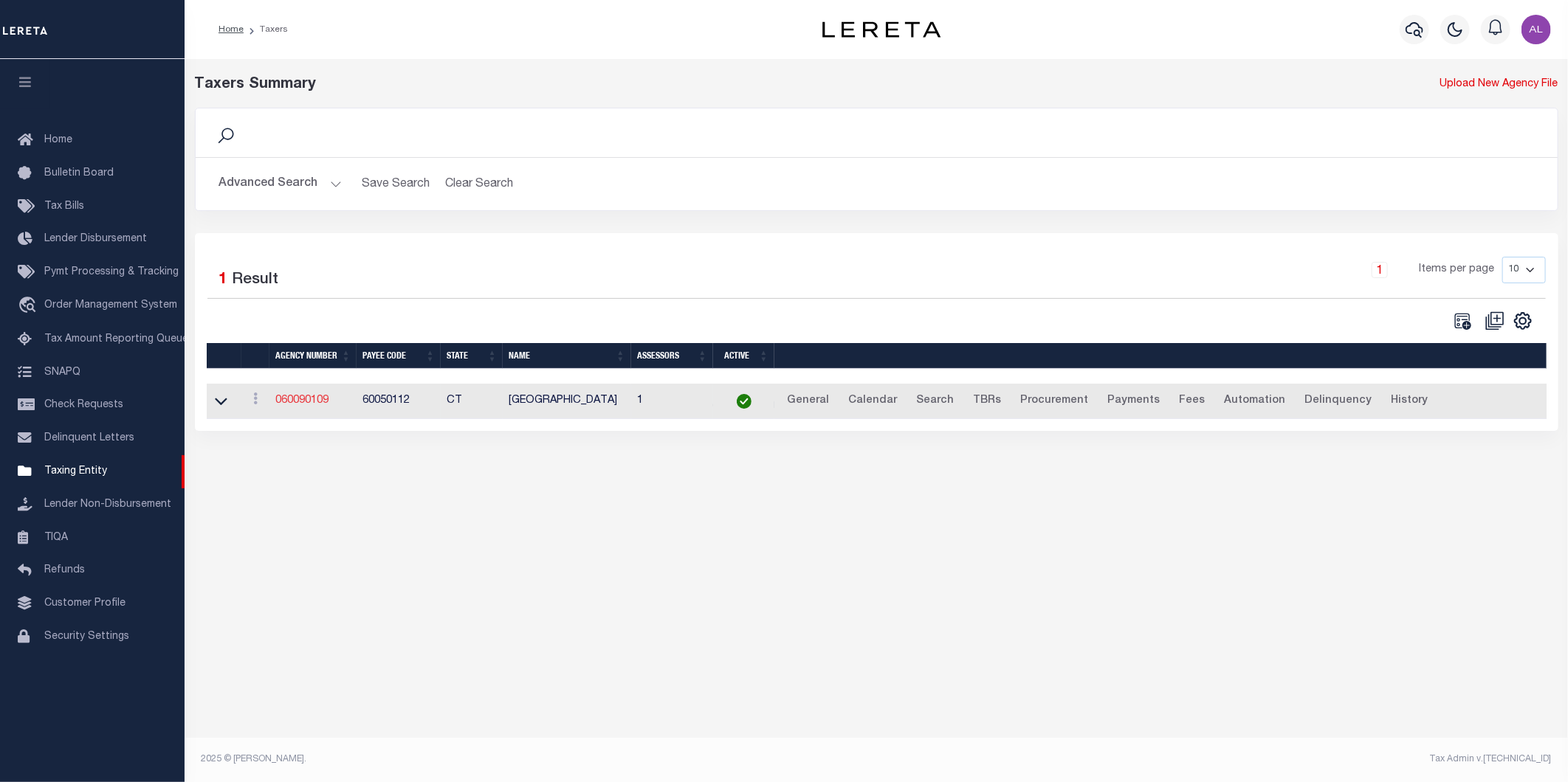
click at [297, 401] on link "060090109" at bounding box center [301, 400] width 53 height 10
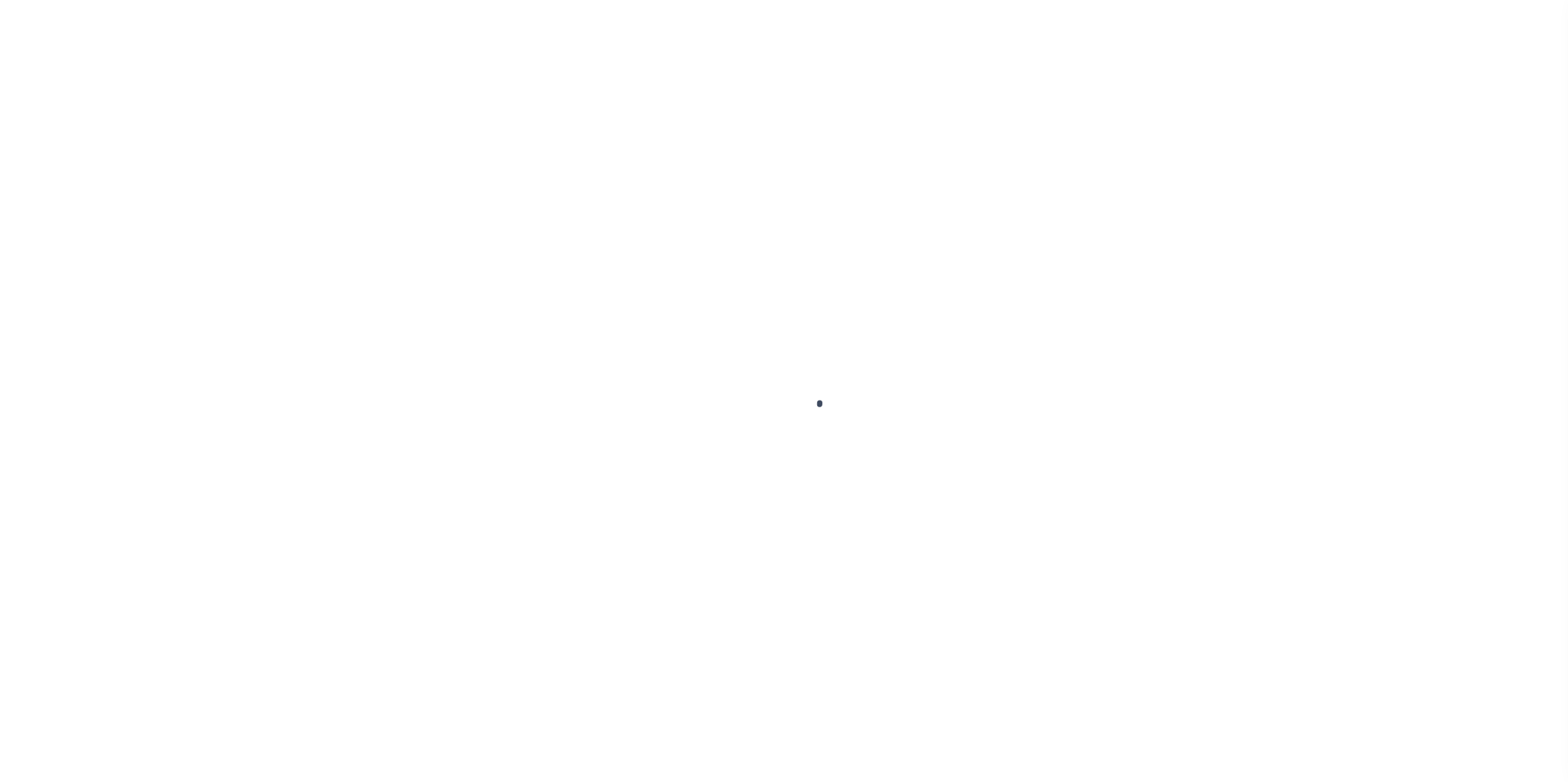
select select
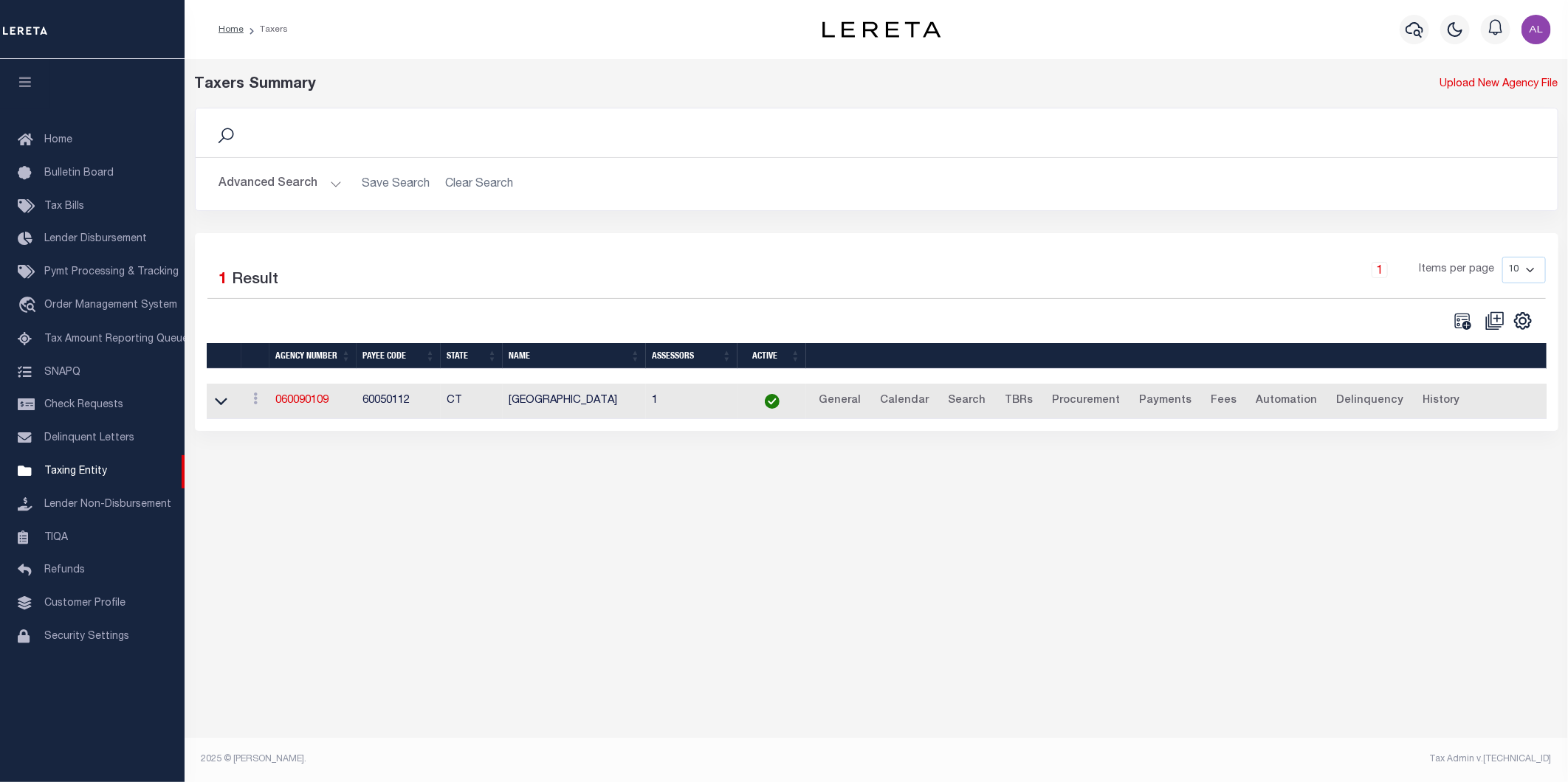
click at [333, 187] on button "Advanced Search" at bounding box center [280, 184] width 123 height 29
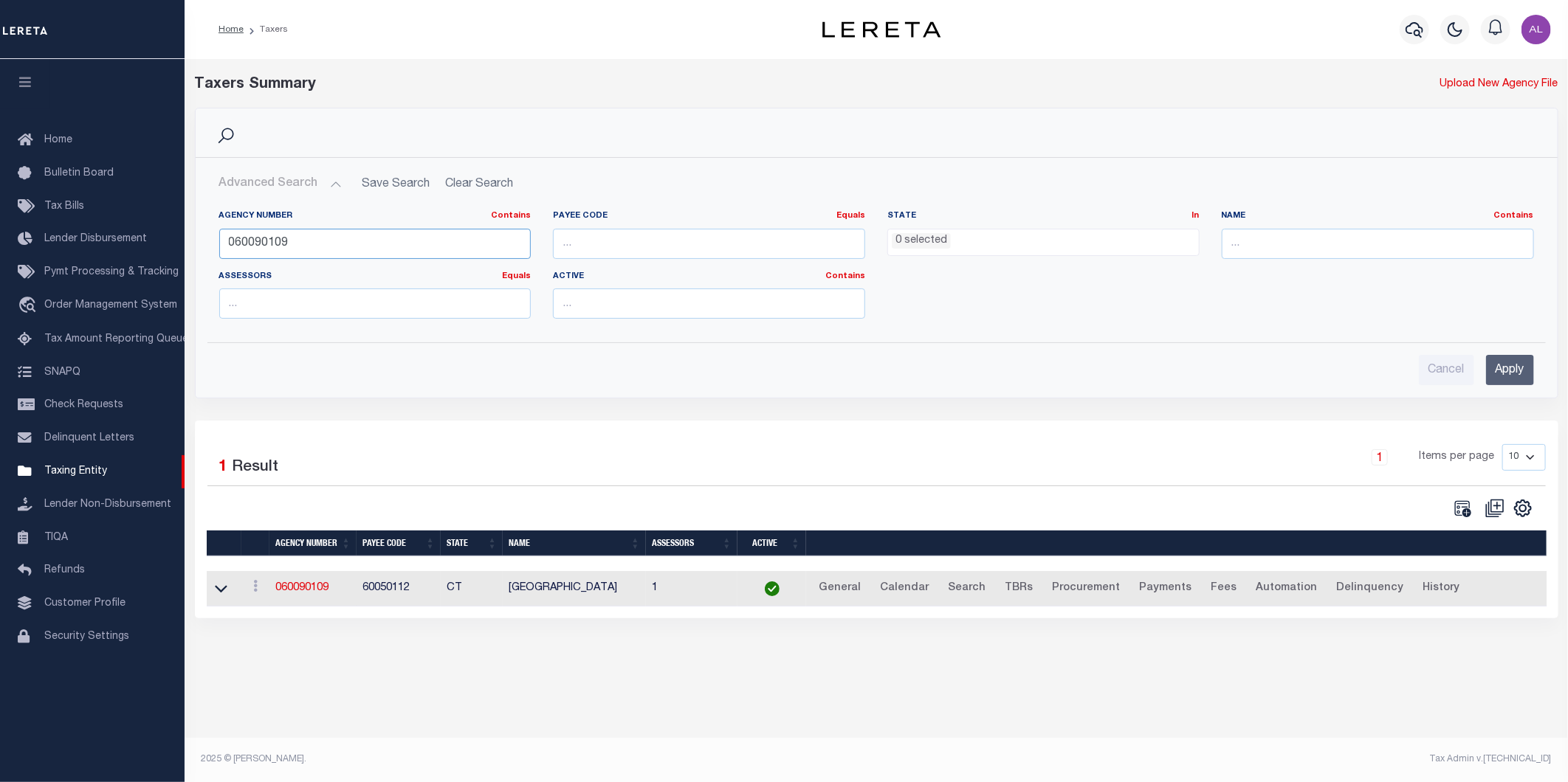
click at [307, 242] on input "060090109" at bounding box center [374, 244] width 312 height 30
paste input "201"
type input "060090201"
click at [1498, 374] on input "Apply" at bounding box center [1509, 370] width 48 height 30
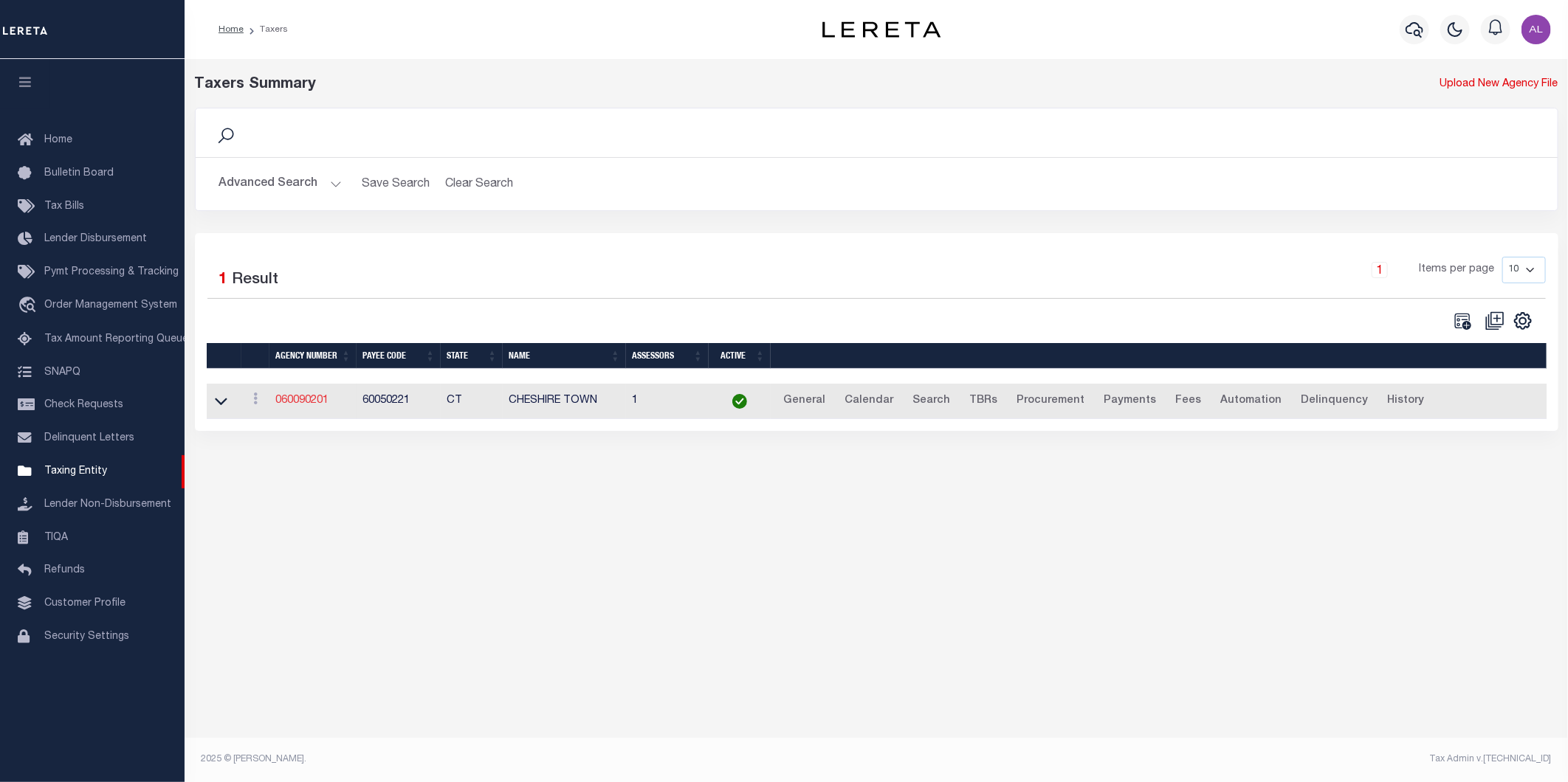
click at [309, 400] on link "060090201" at bounding box center [301, 400] width 53 height 10
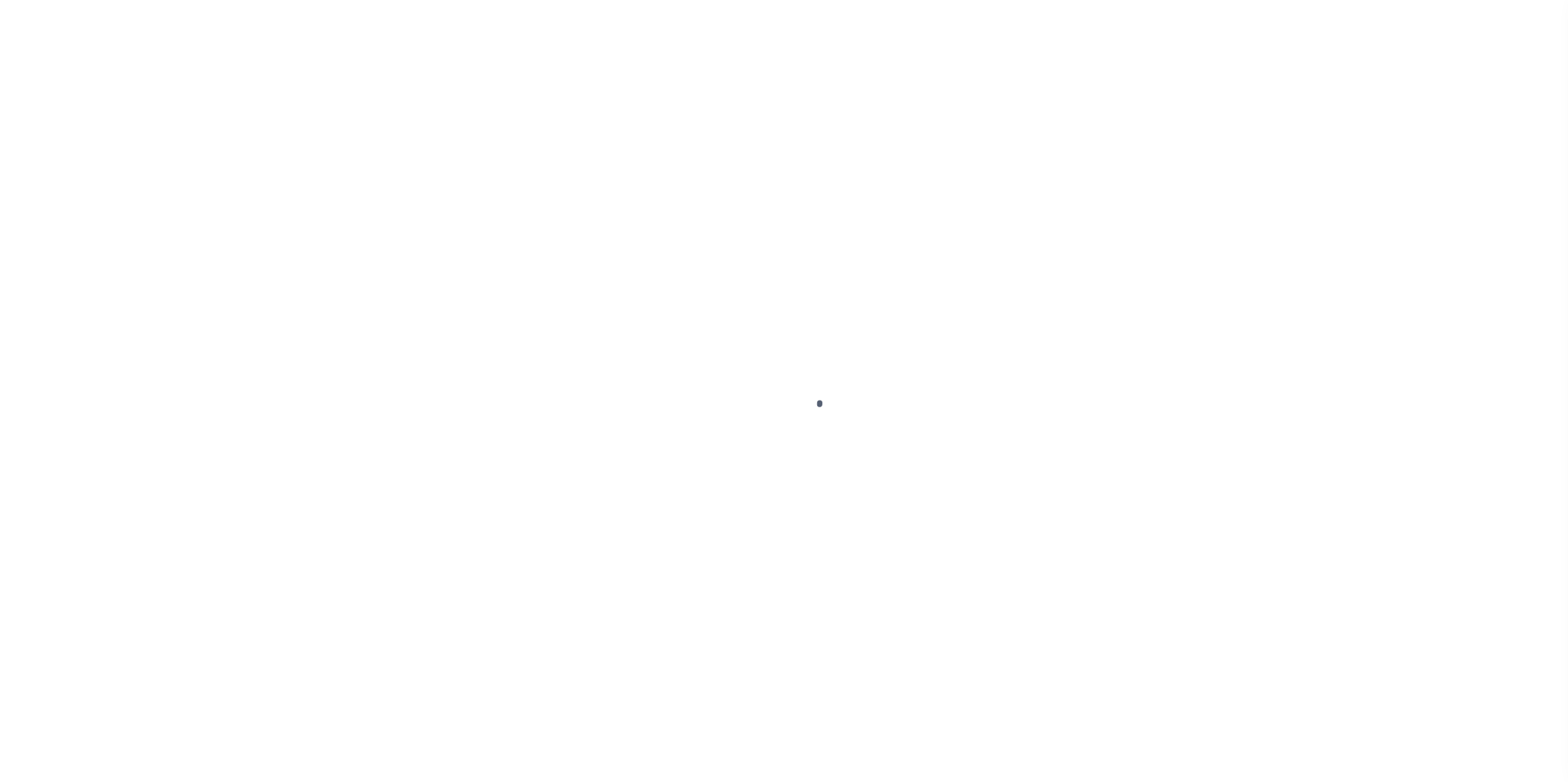
select select
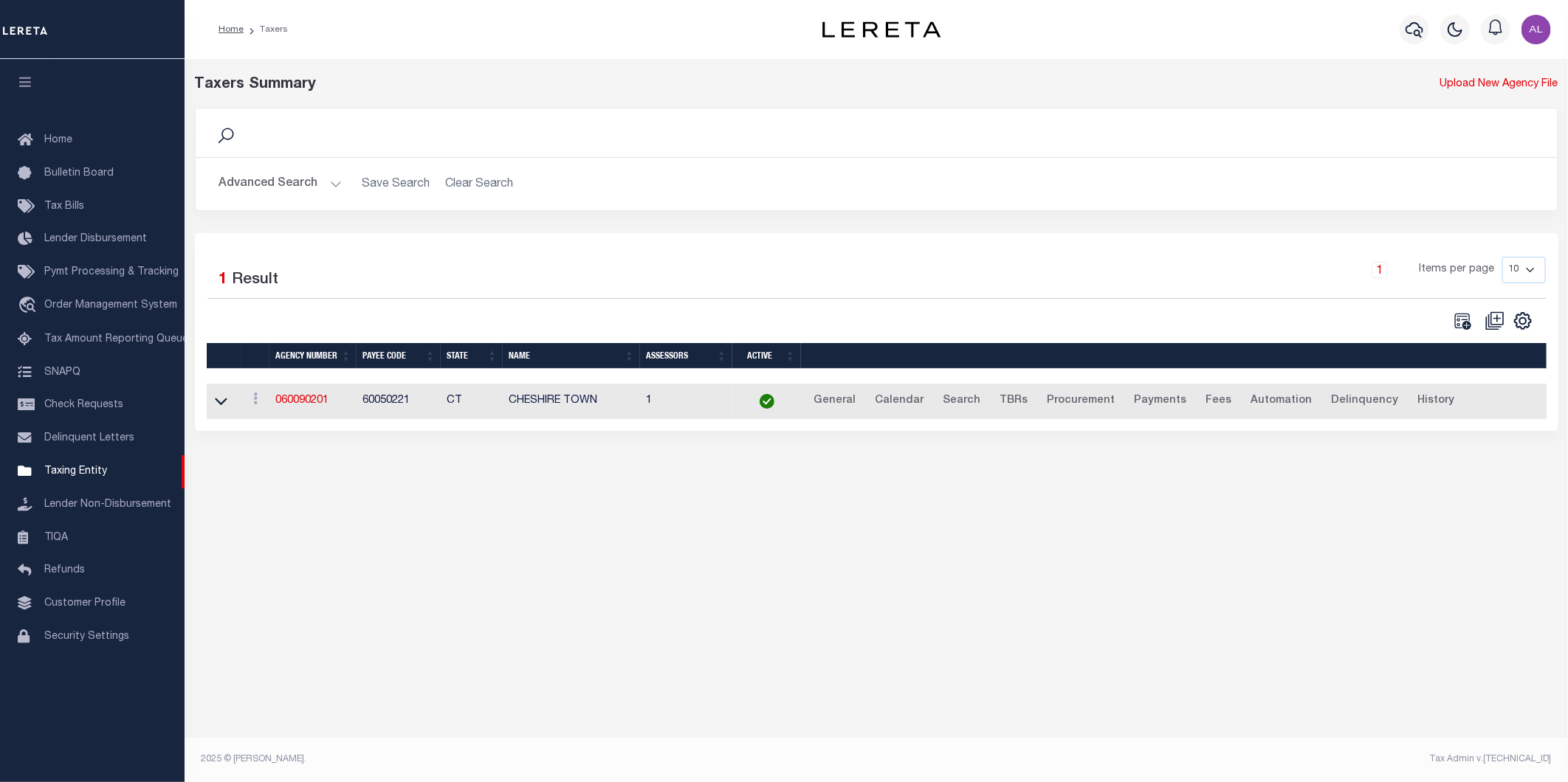
click at [305, 187] on button "Advanced Search" at bounding box center [280, 184] width 123 height 29
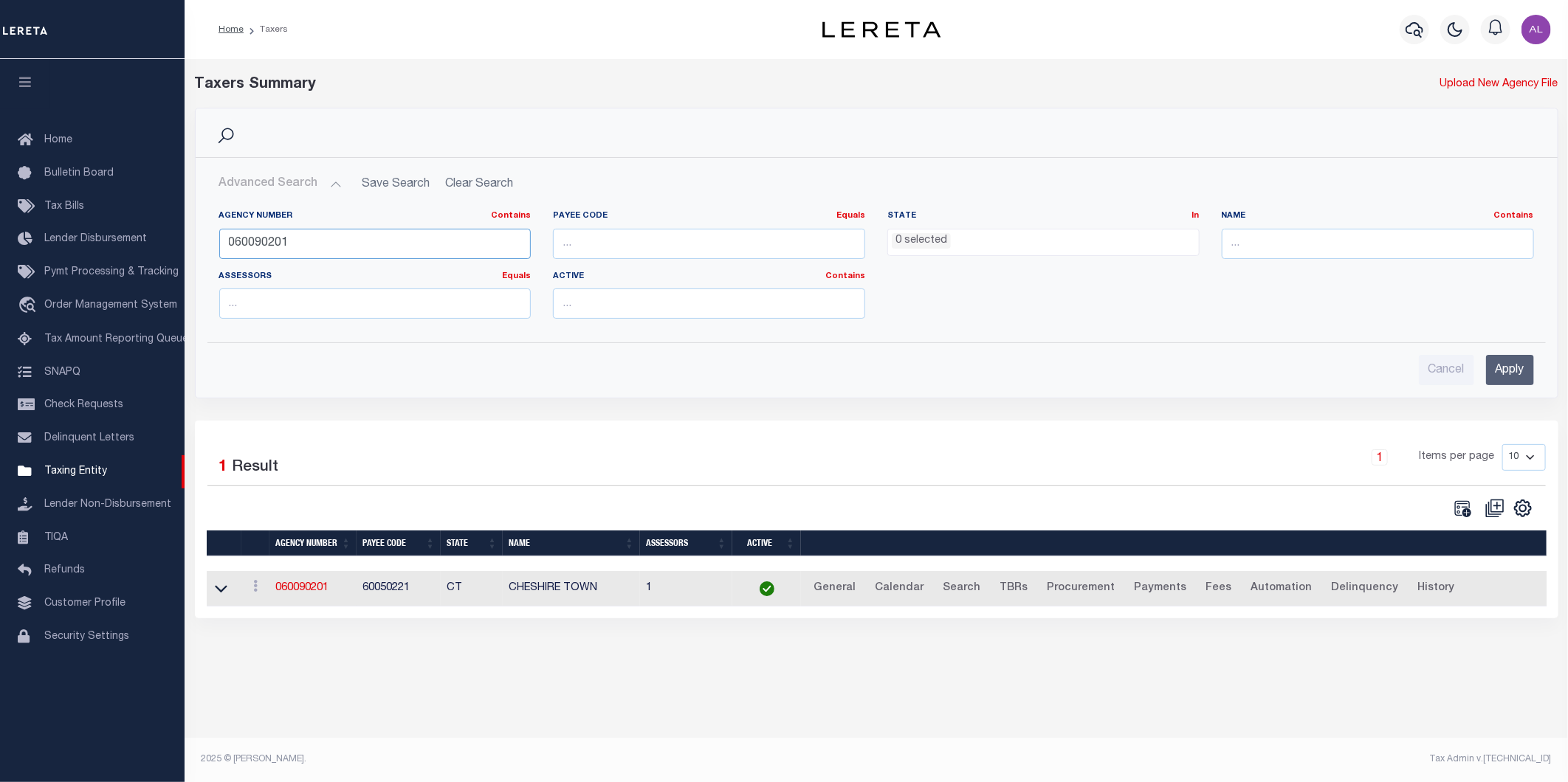
click at [338, 229] on input "060090201" at bounding box center [374, 244] width 312 height 30
paste input "7"
type input "060090207"
click at [1521, 365] on input "Apply" at bounding box center [1509, 370] width 48 height 30
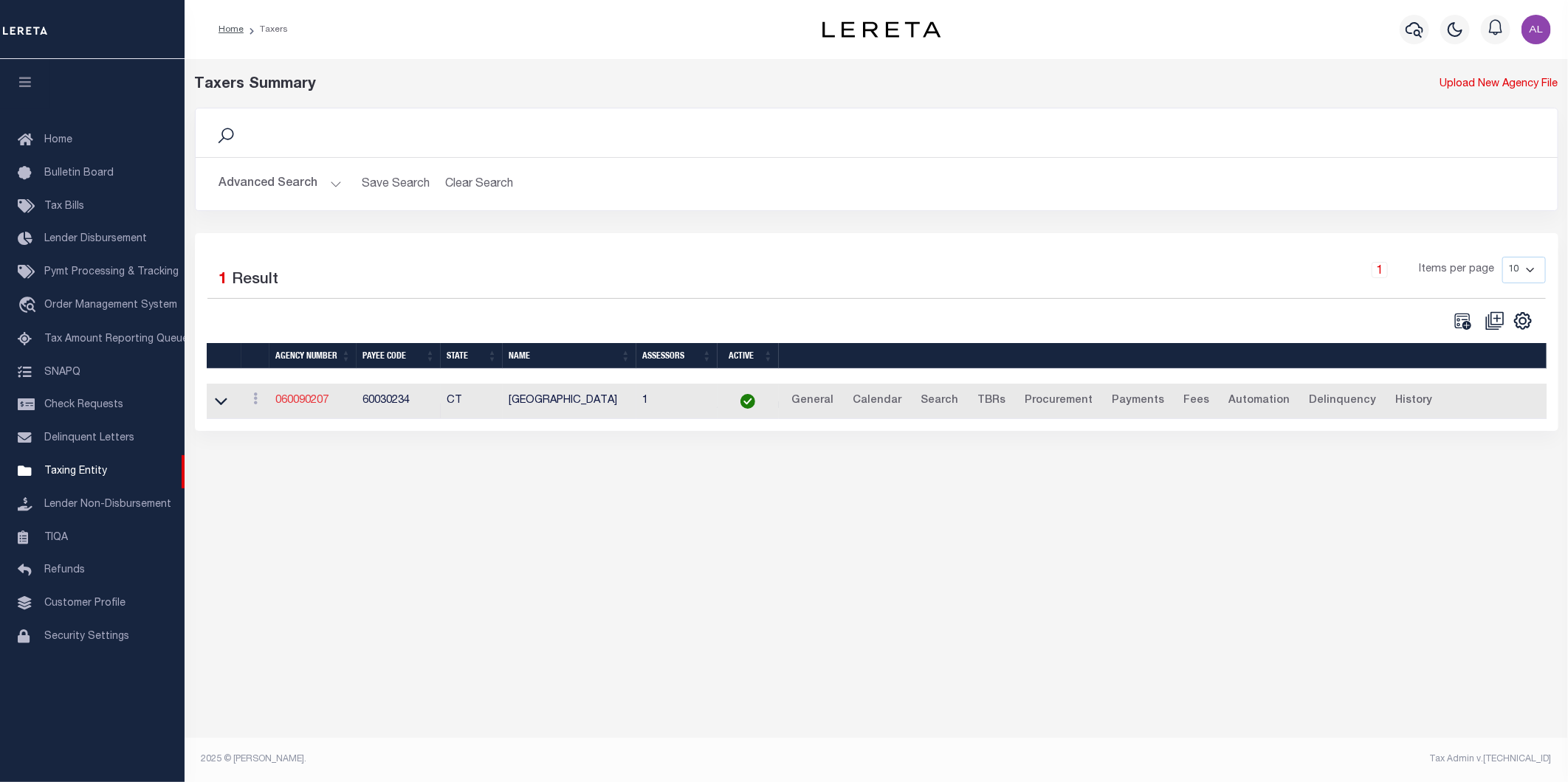
click at [320, 400] on link "060090207" at bounding box center [301, 400] width 53 height 10
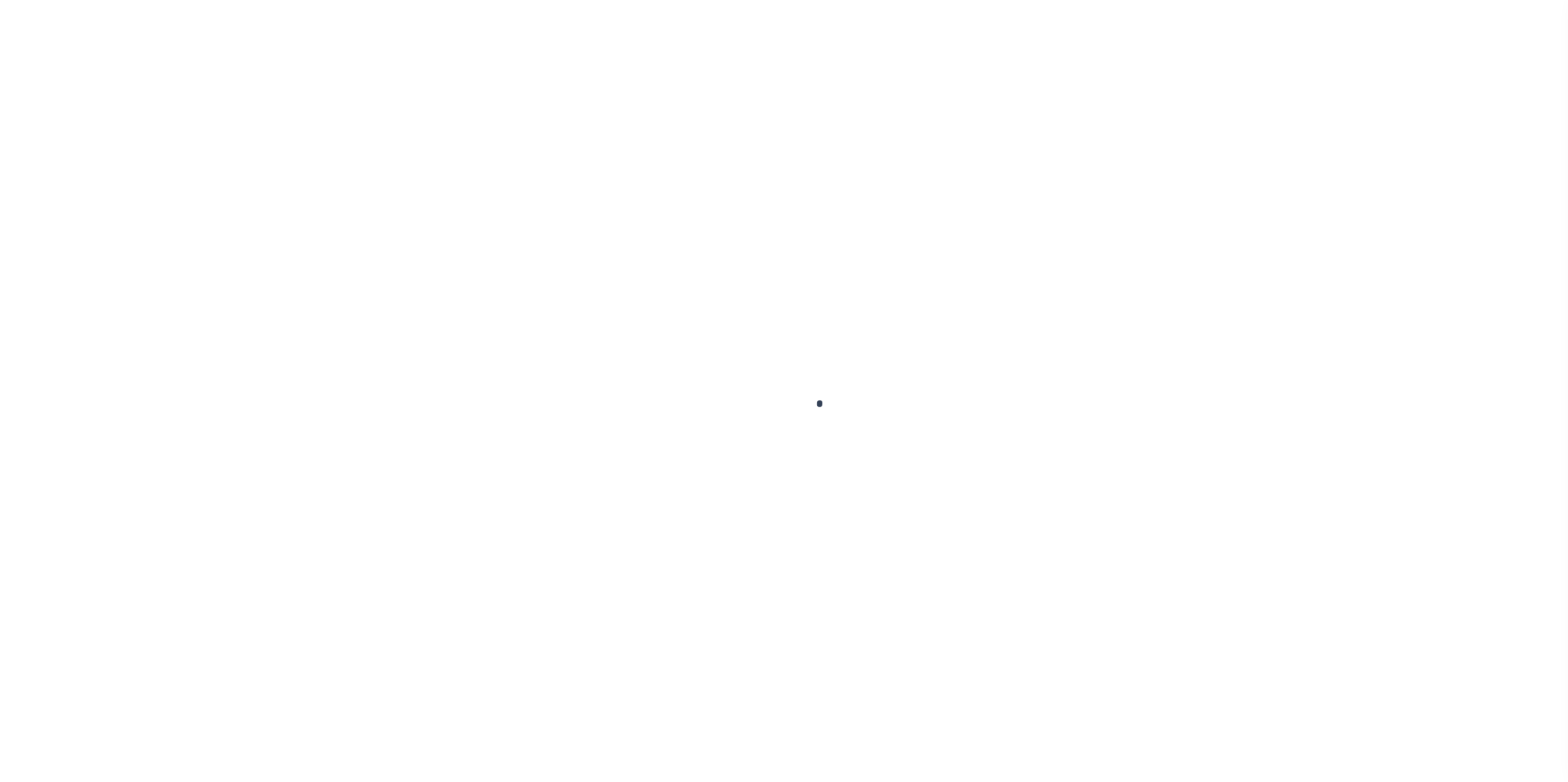
select select
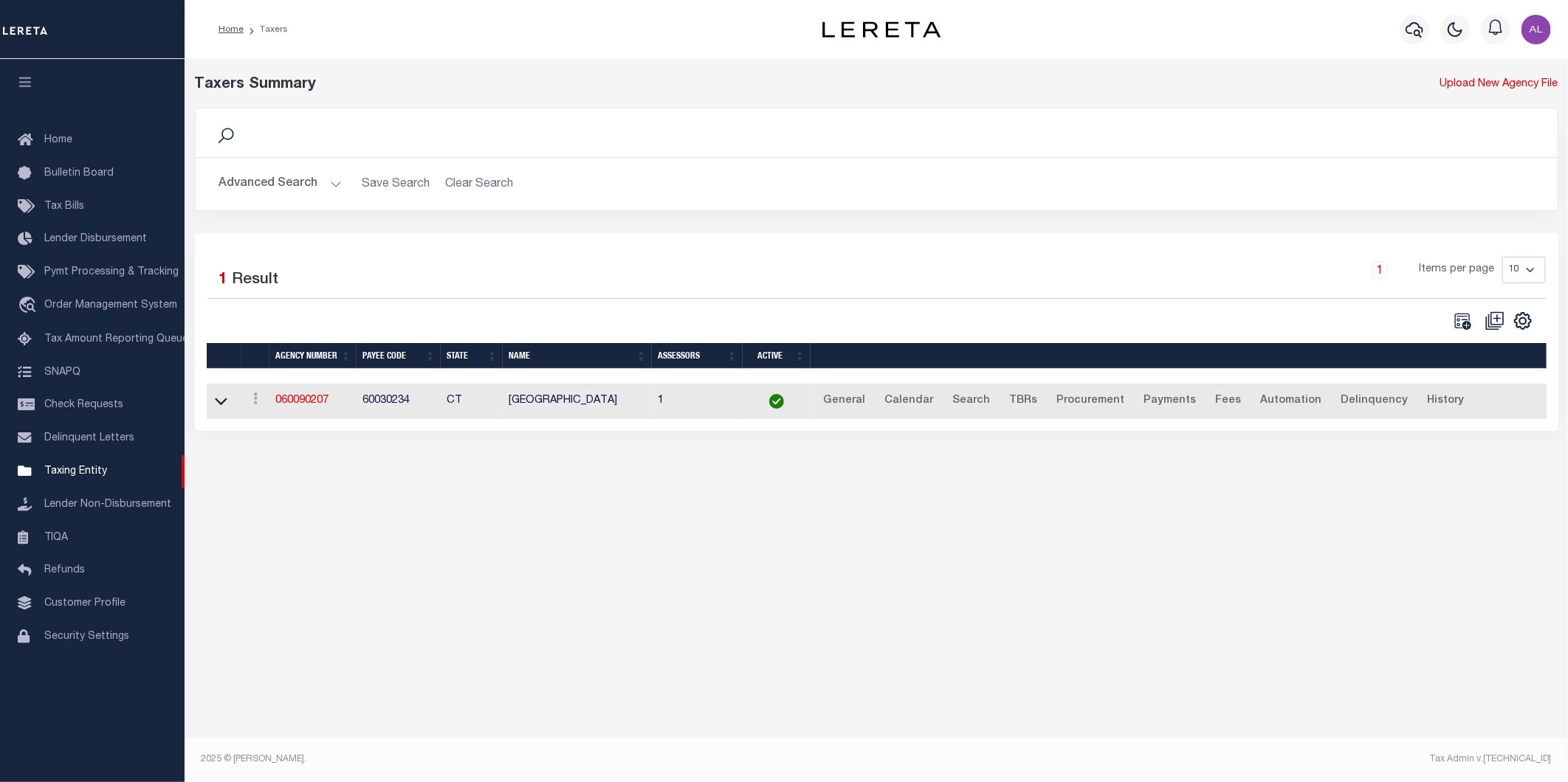
click at [330, 187] on button "Advanced Search" at bounding box center [280, 184] width 123 height 29
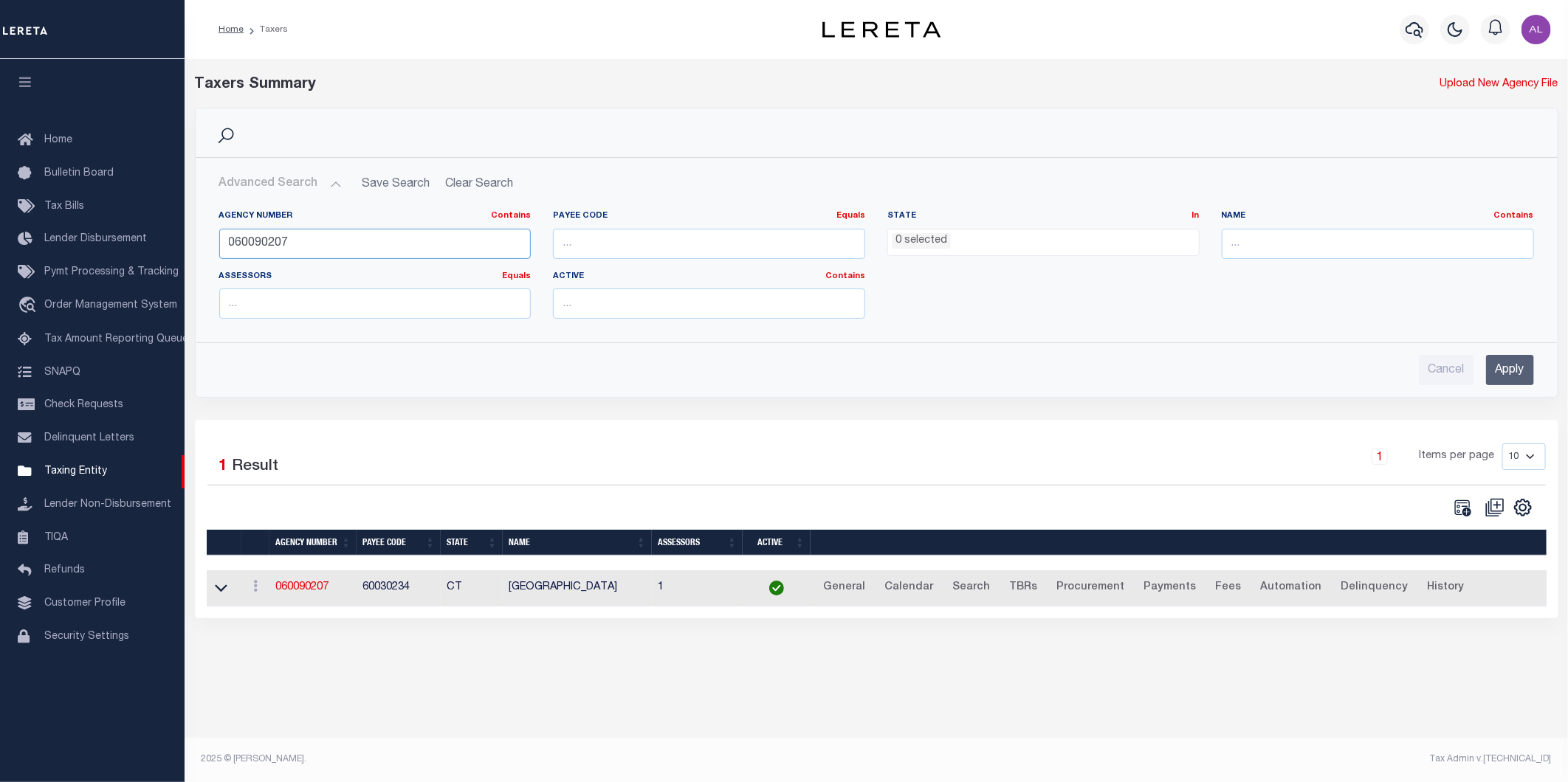
click at [312, 252] on input "060090207" at bounding box center [374, 244] width 312 height 30
paste input "20"
type input "060090220"
click at [1511, 358] on input "Apply" at bounding box center [1509, 370] width 48 height 30
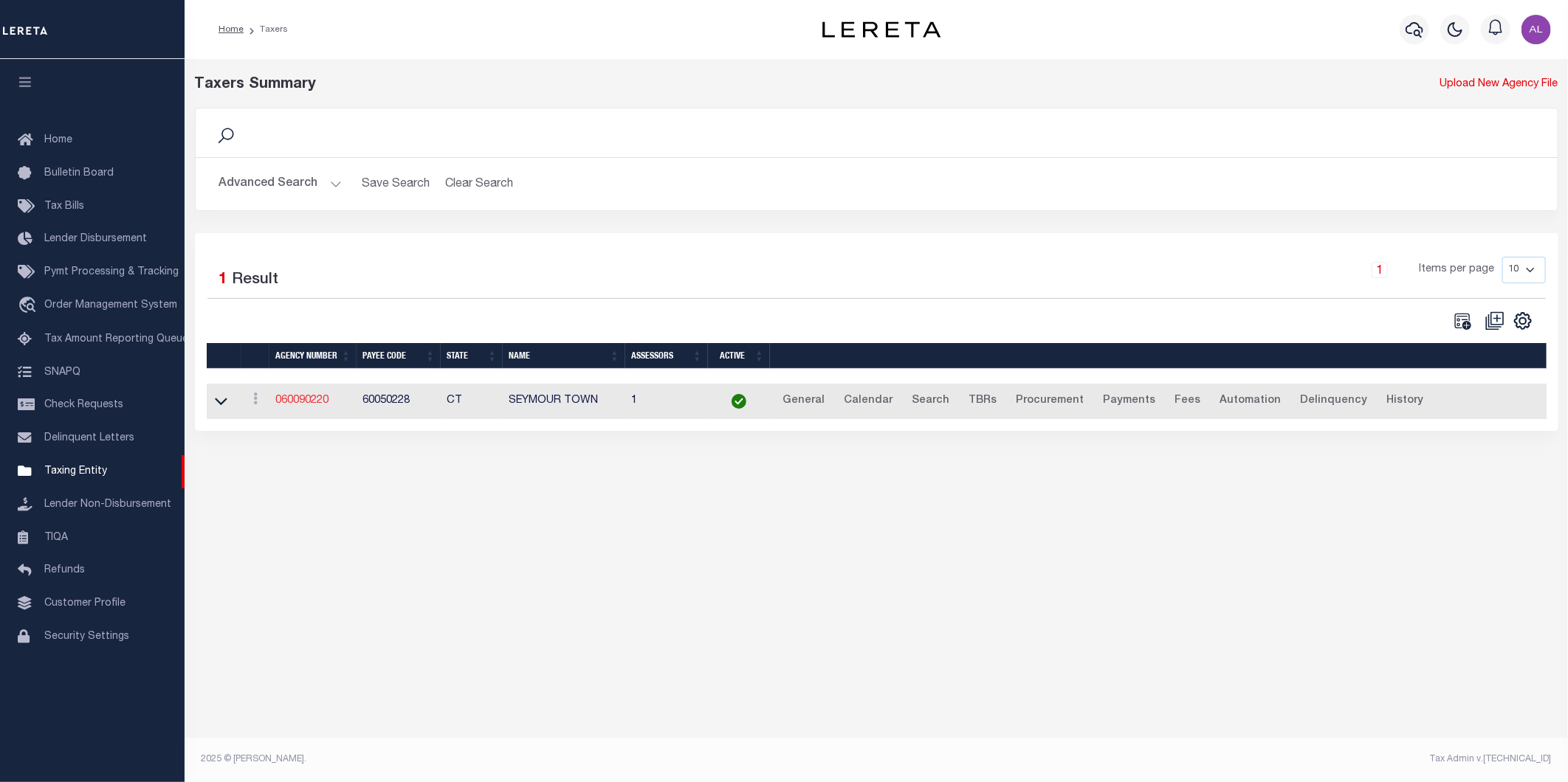
click at [311, 396] on link "060090220" at bounding box center [301, 400] width 53 height 10
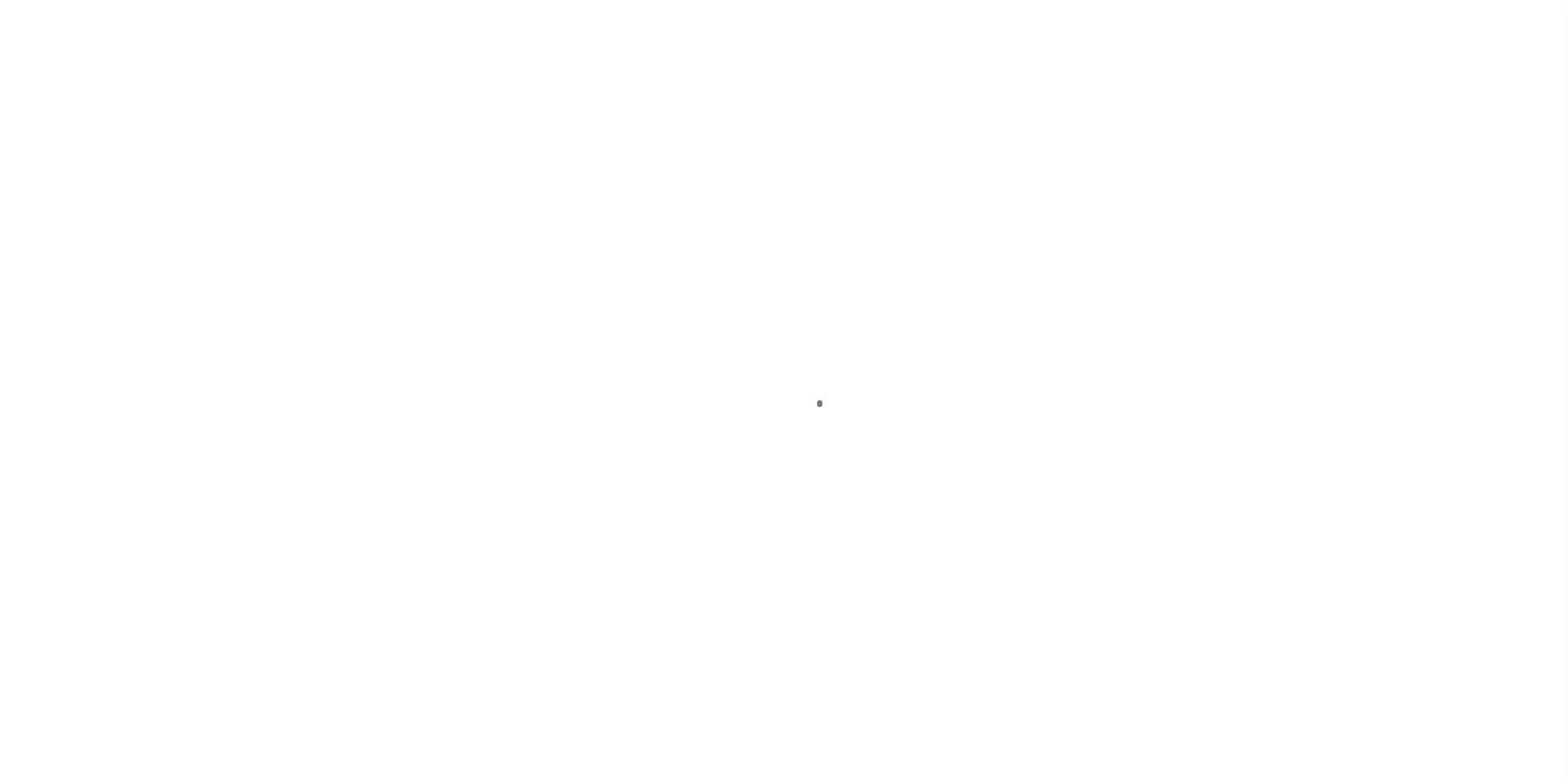
select select
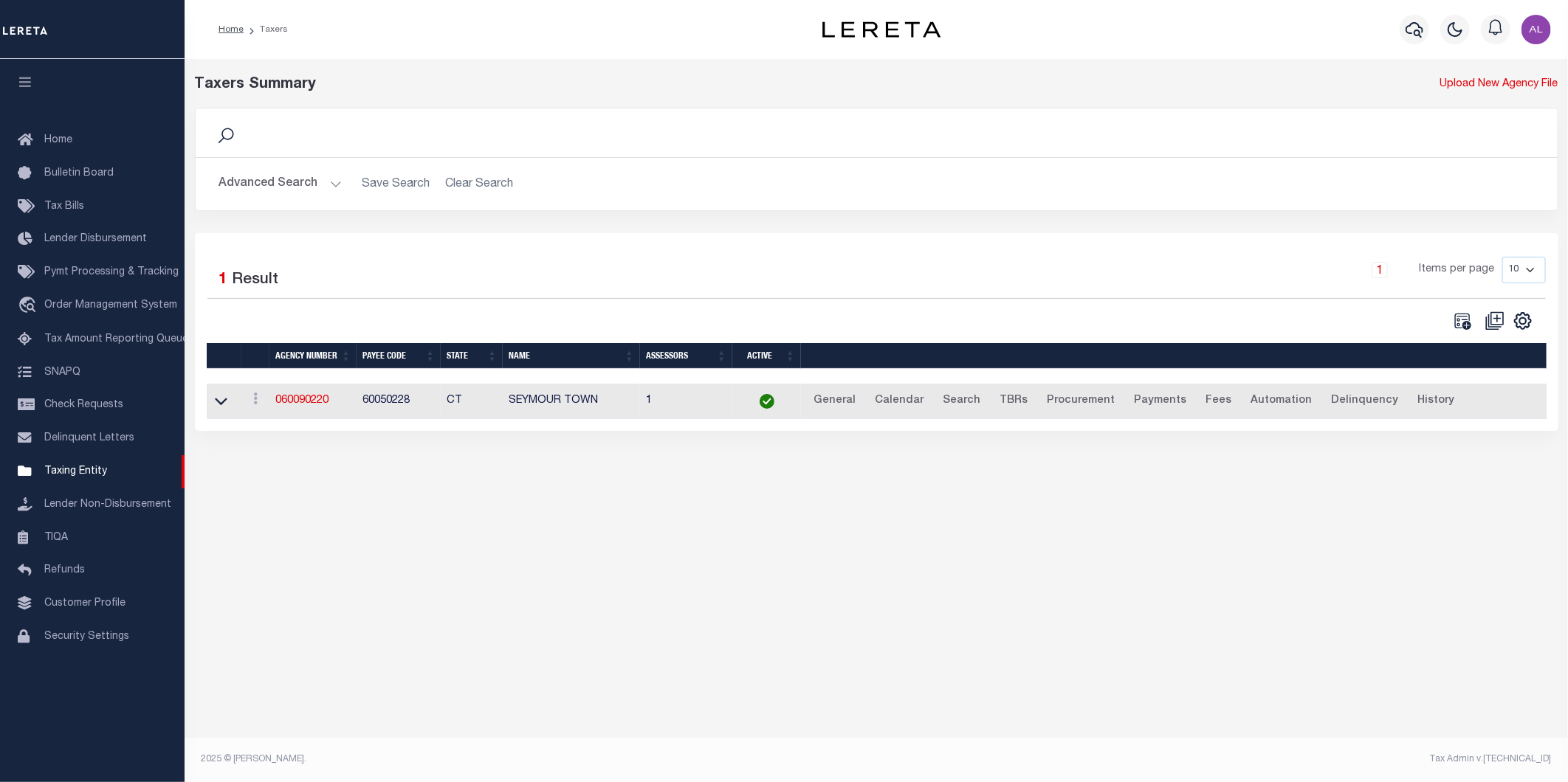
click at [338, 181] on button "Advanced Search" at bounding box center [280, 184] width 123 height 29
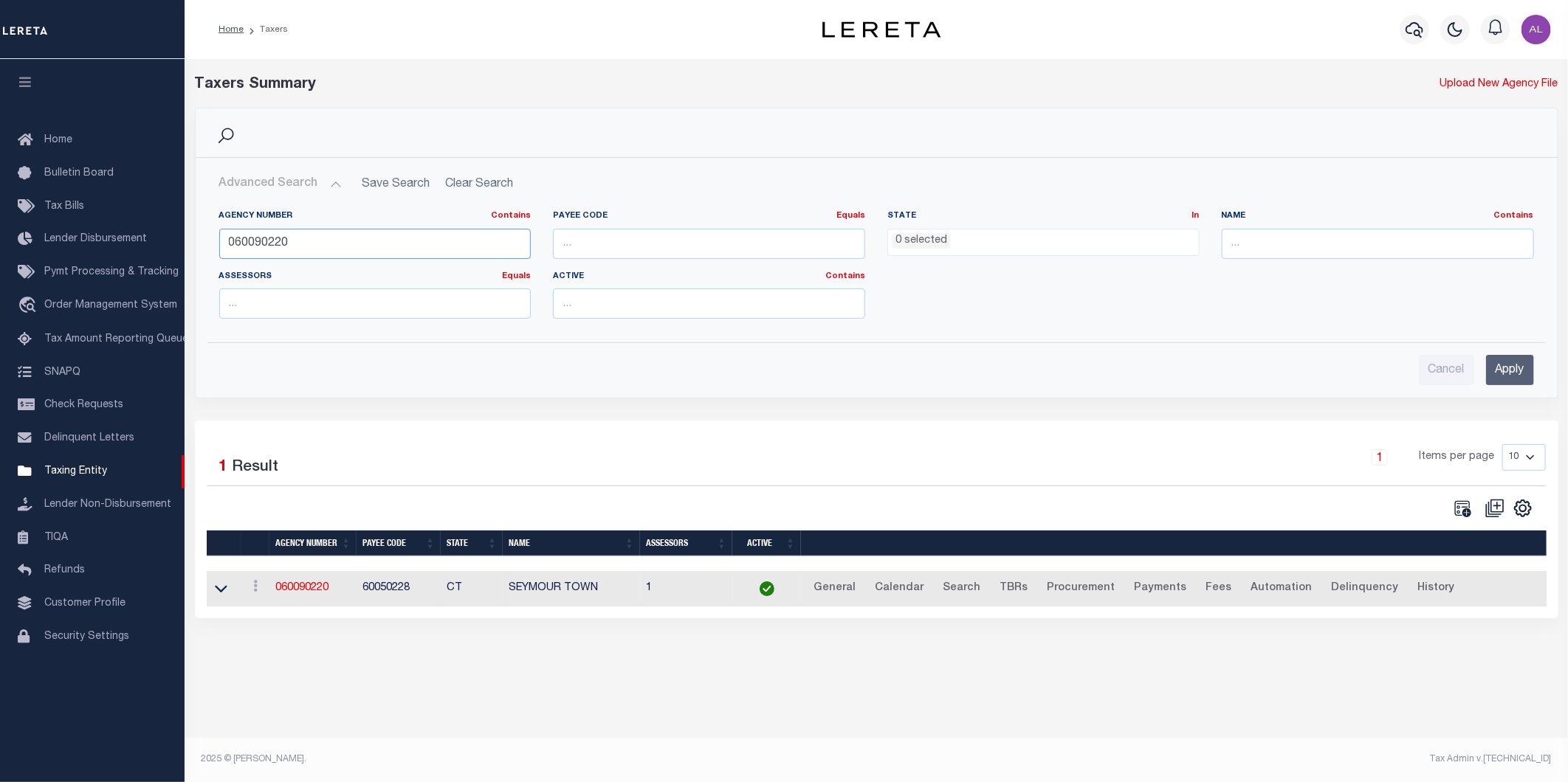
click at [304, 229] on input "060090220" at bounding box center [374, 244] width 312 height 30
paste input "1701"
type input "060091701"
click at [1493, 379] on input "Apply" at bounding box center [1509, 370] width 48 height 30
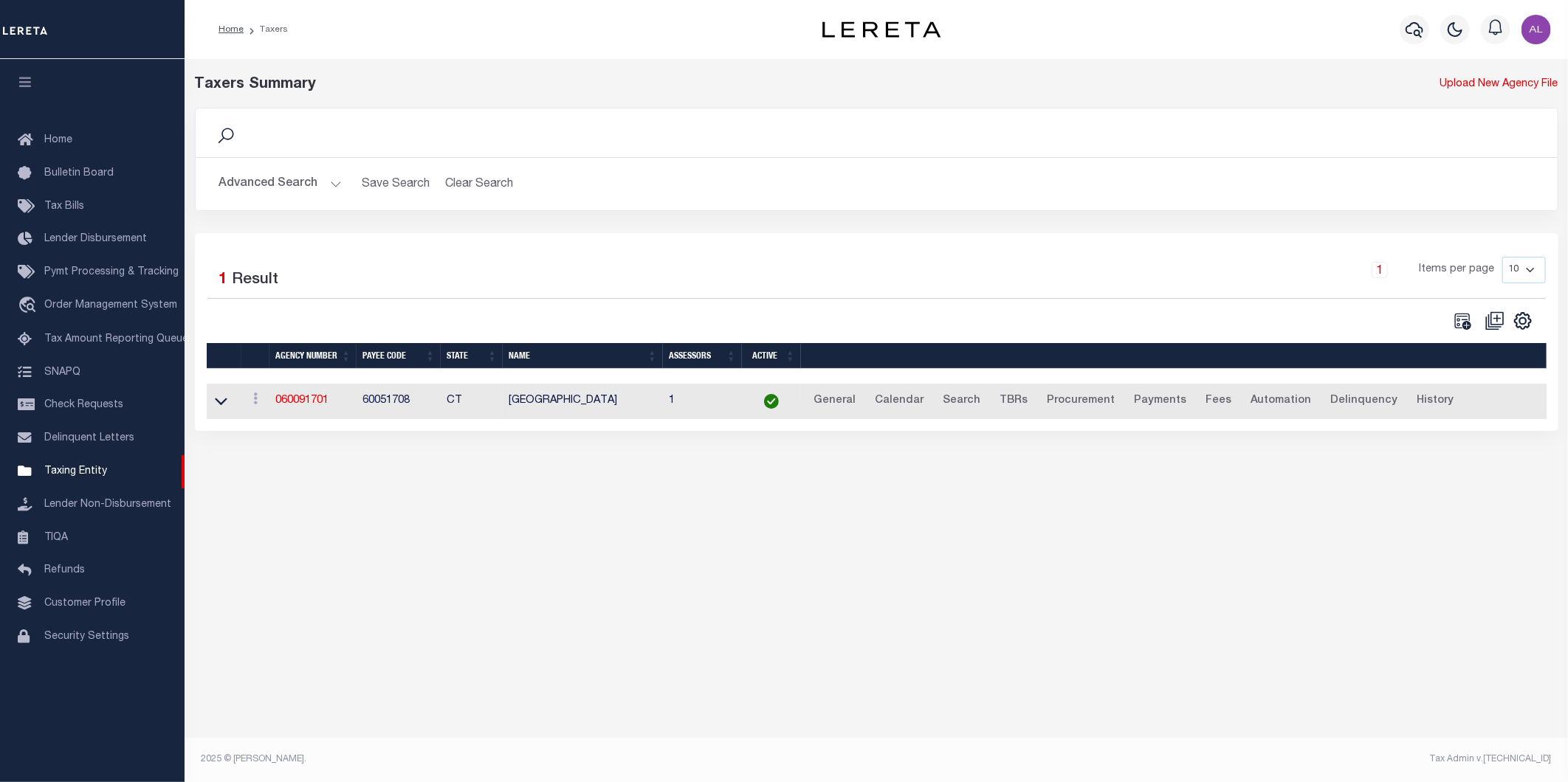
click at [414, 551] on div "Taxers Summary Upload New Agency File Search Advanced Search Save Search Clear …" at bounding box center [875, 411] width 1383 height 703
click at [304, 403] on link "060091701" at bounding box center [301, 400] width 53 height 10
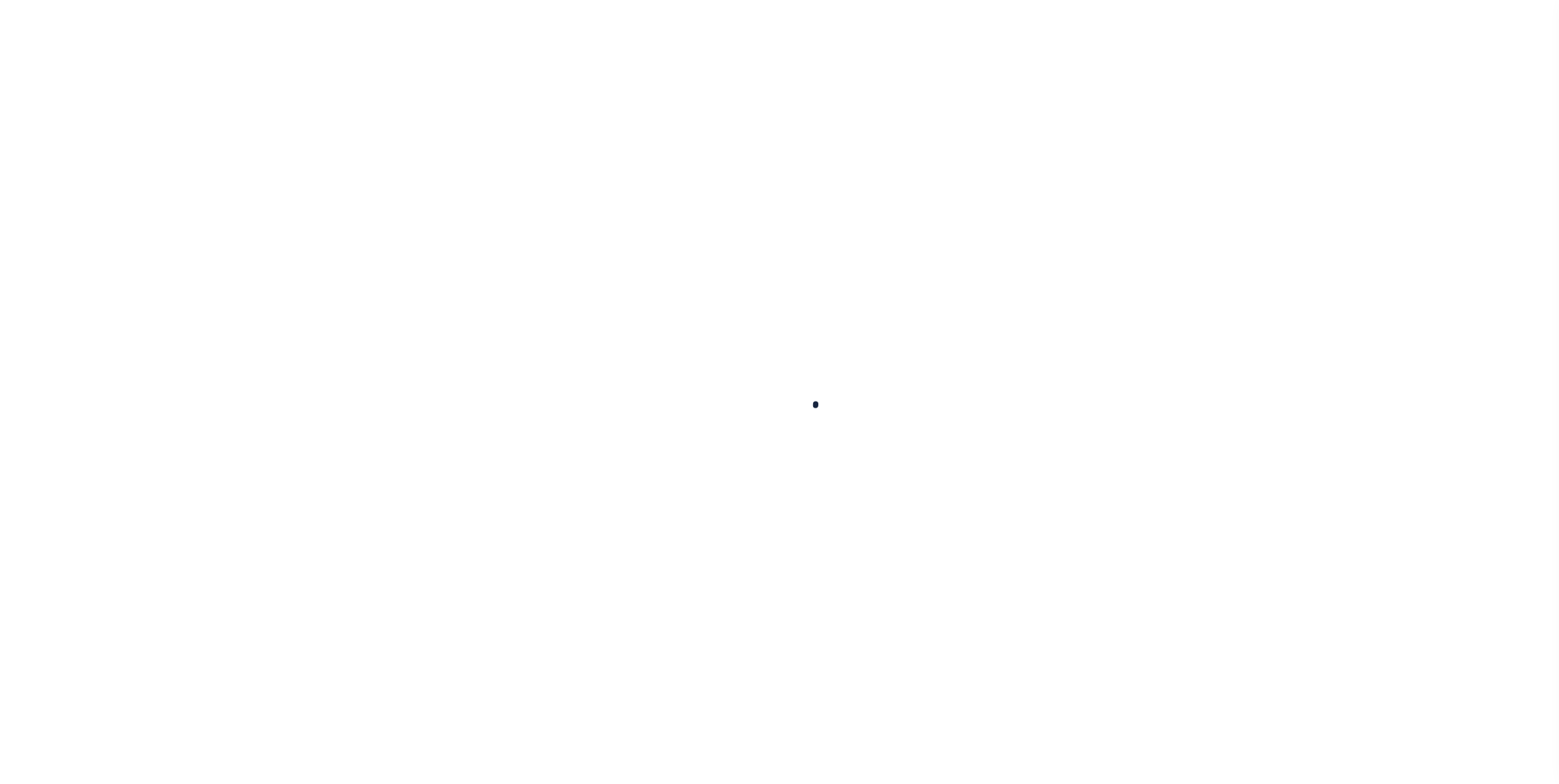
select select
checkbox input "false"
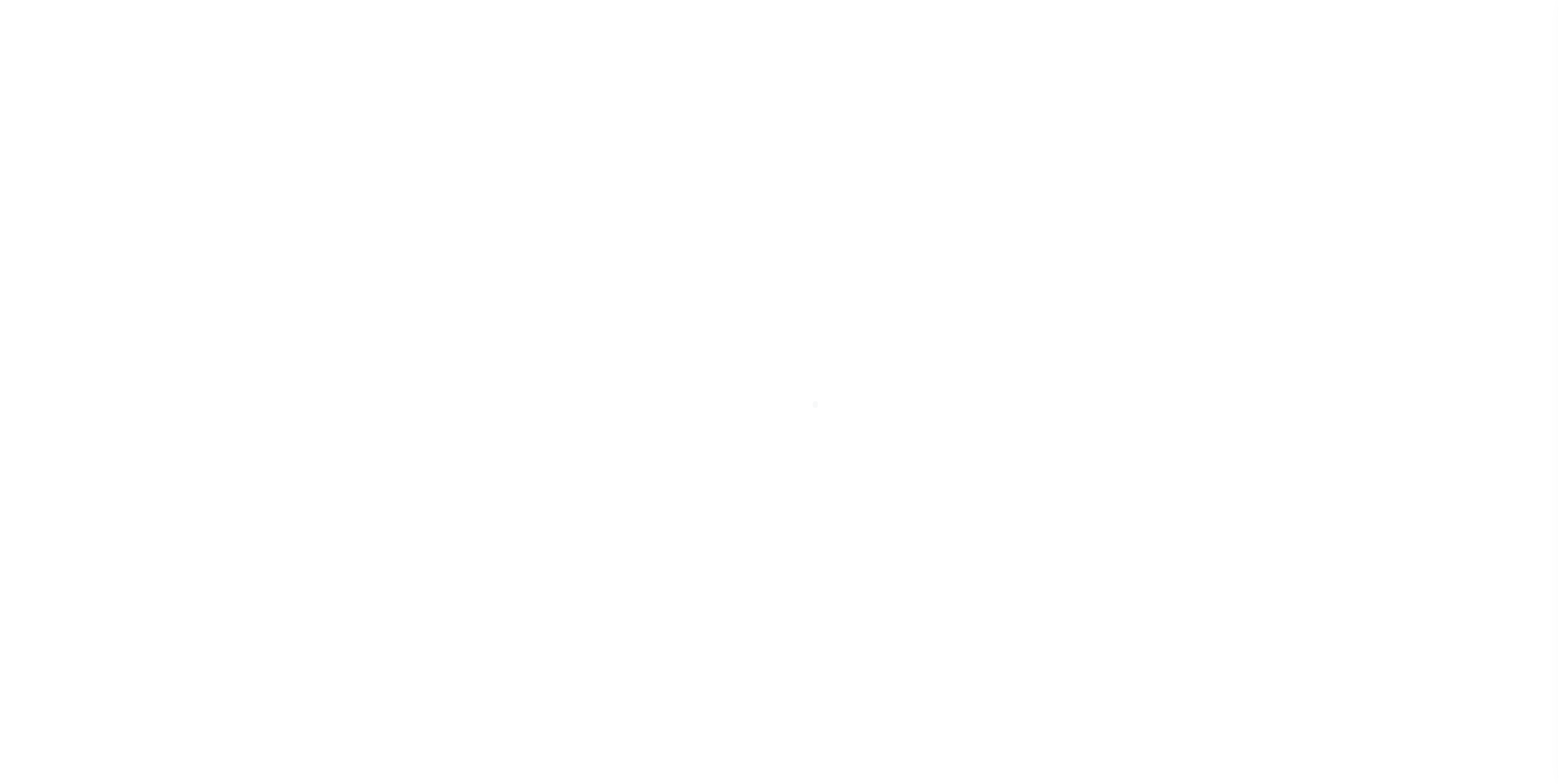
checkbox input "false"
type input "901317009"
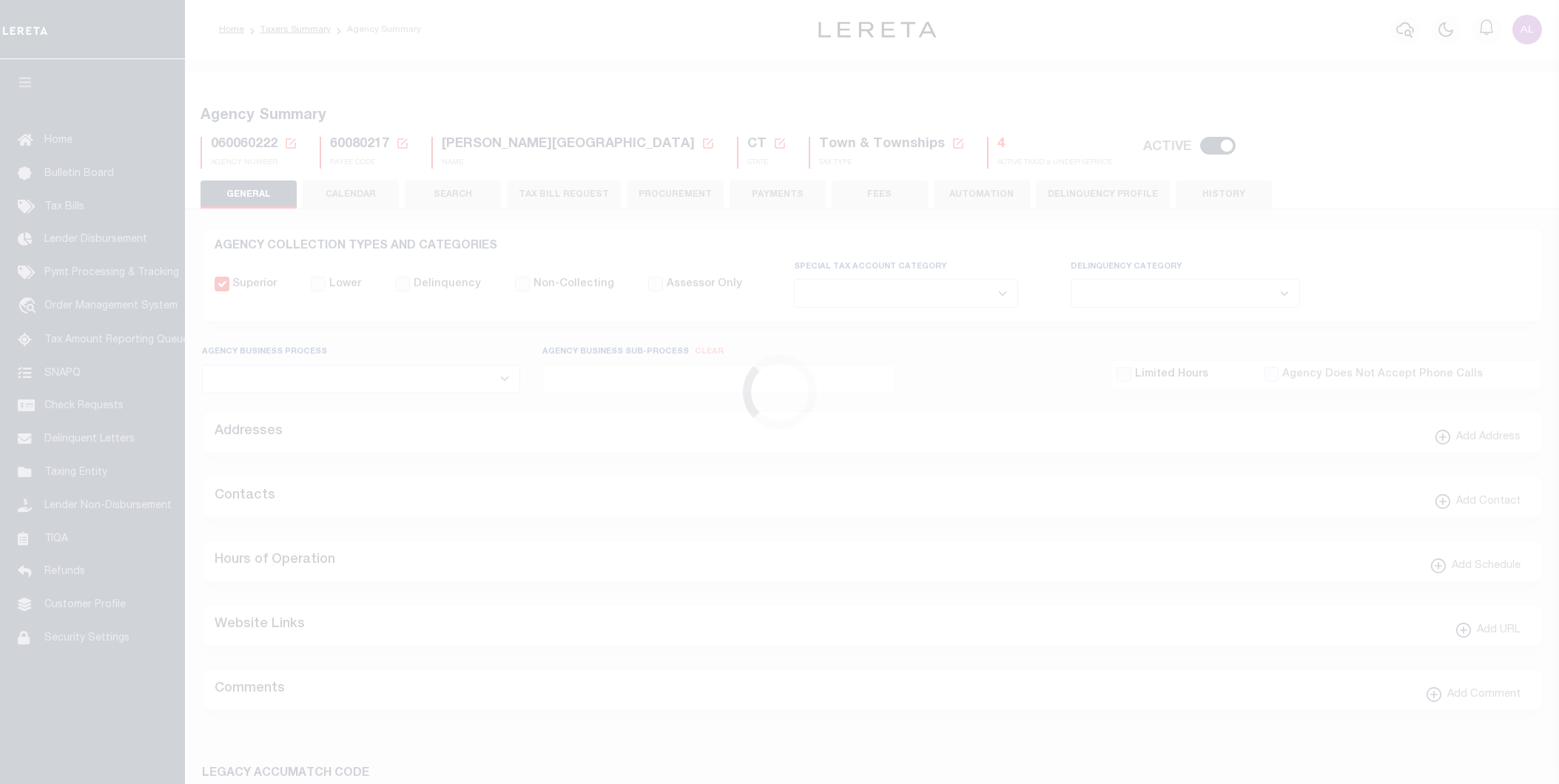
select select
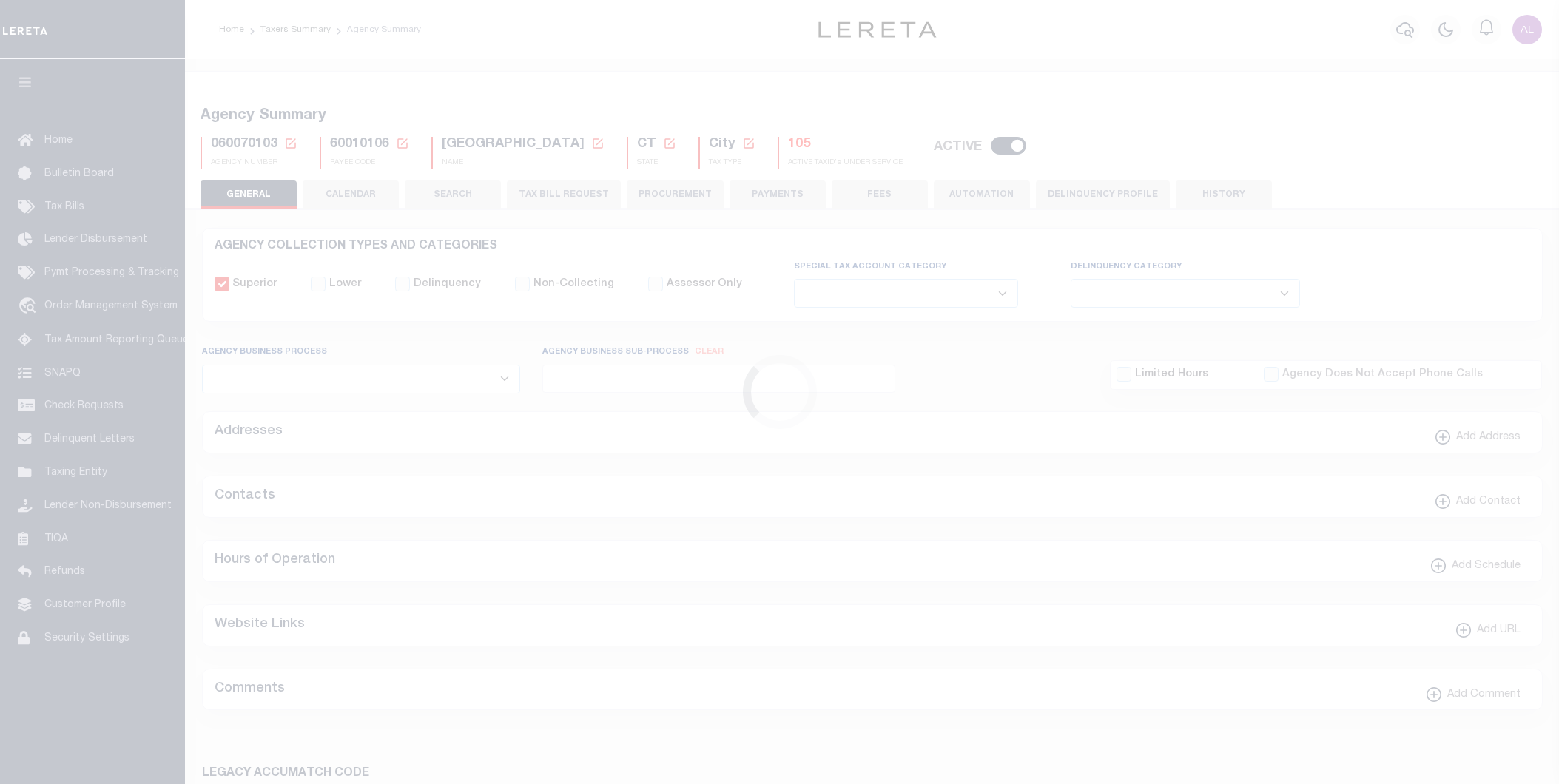
select select
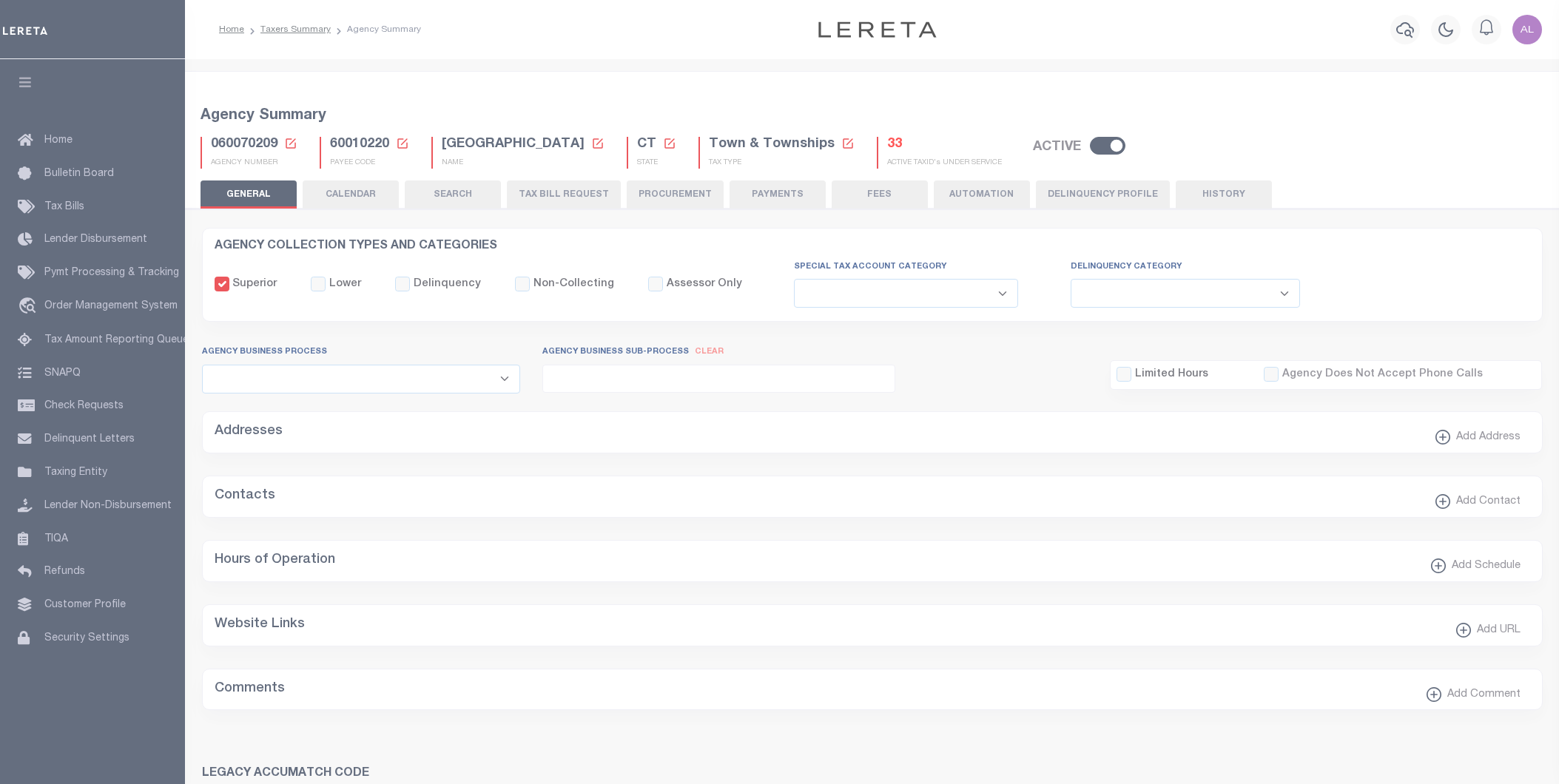
select select
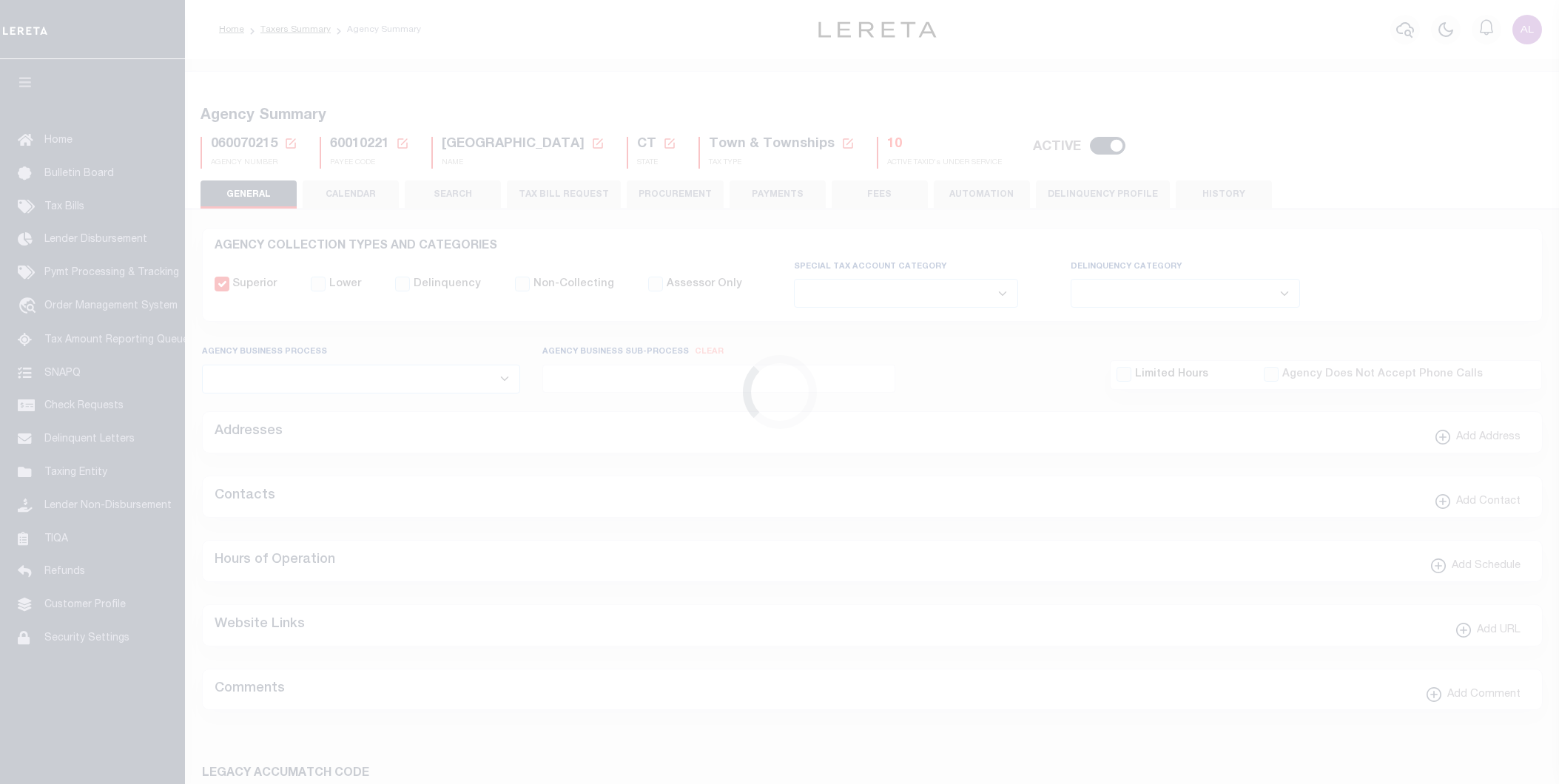
select select
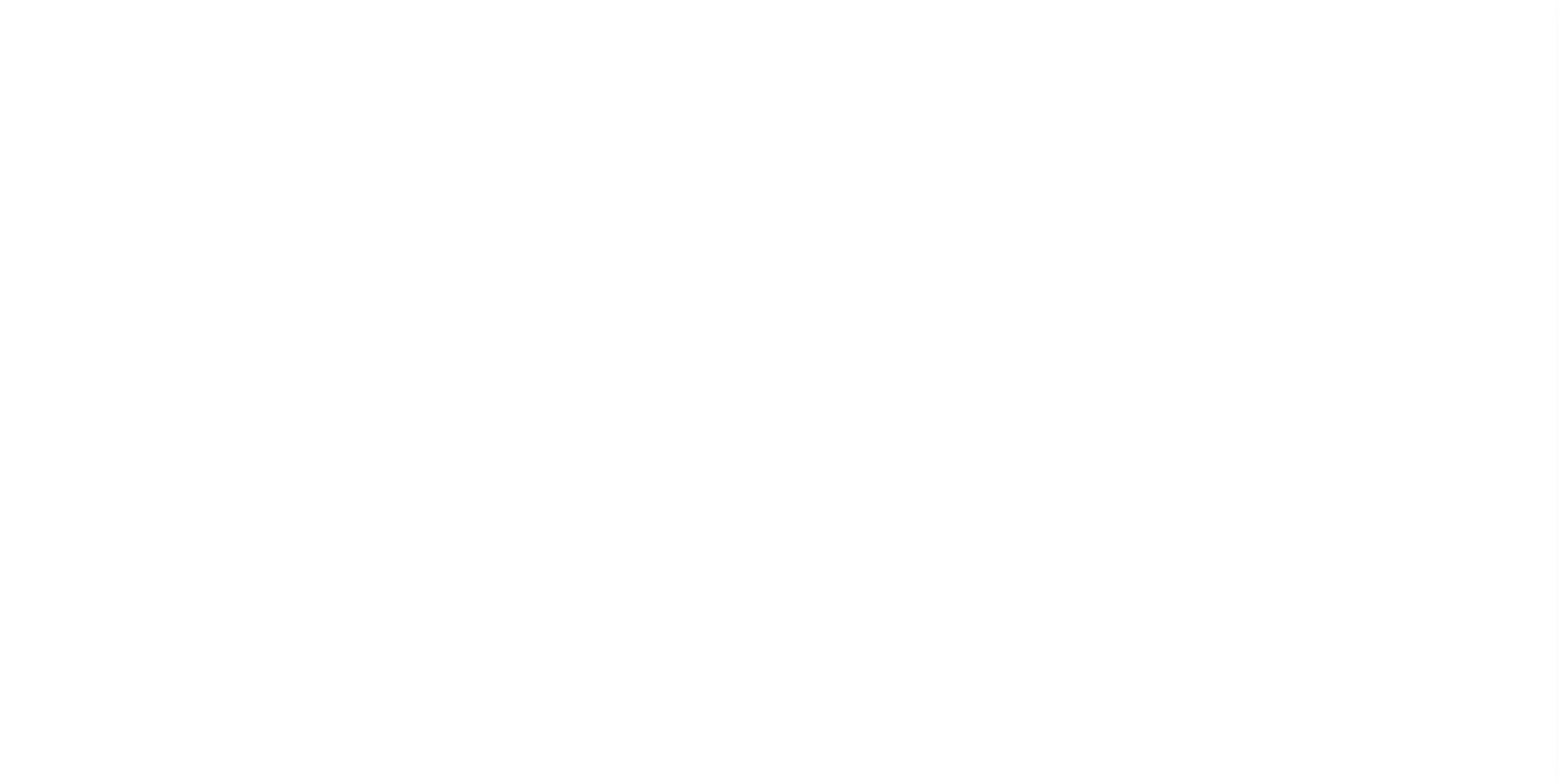
select select
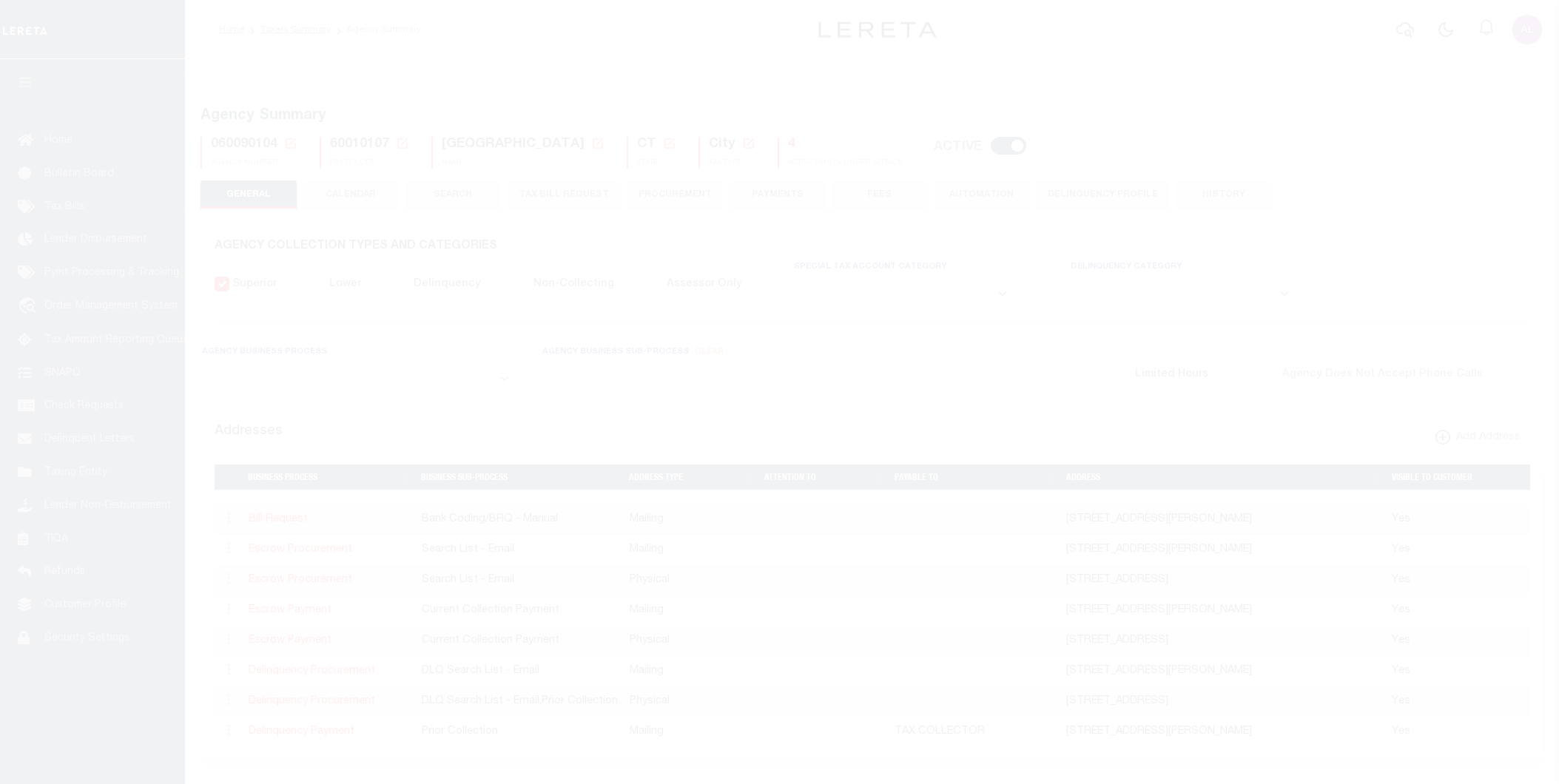
select select
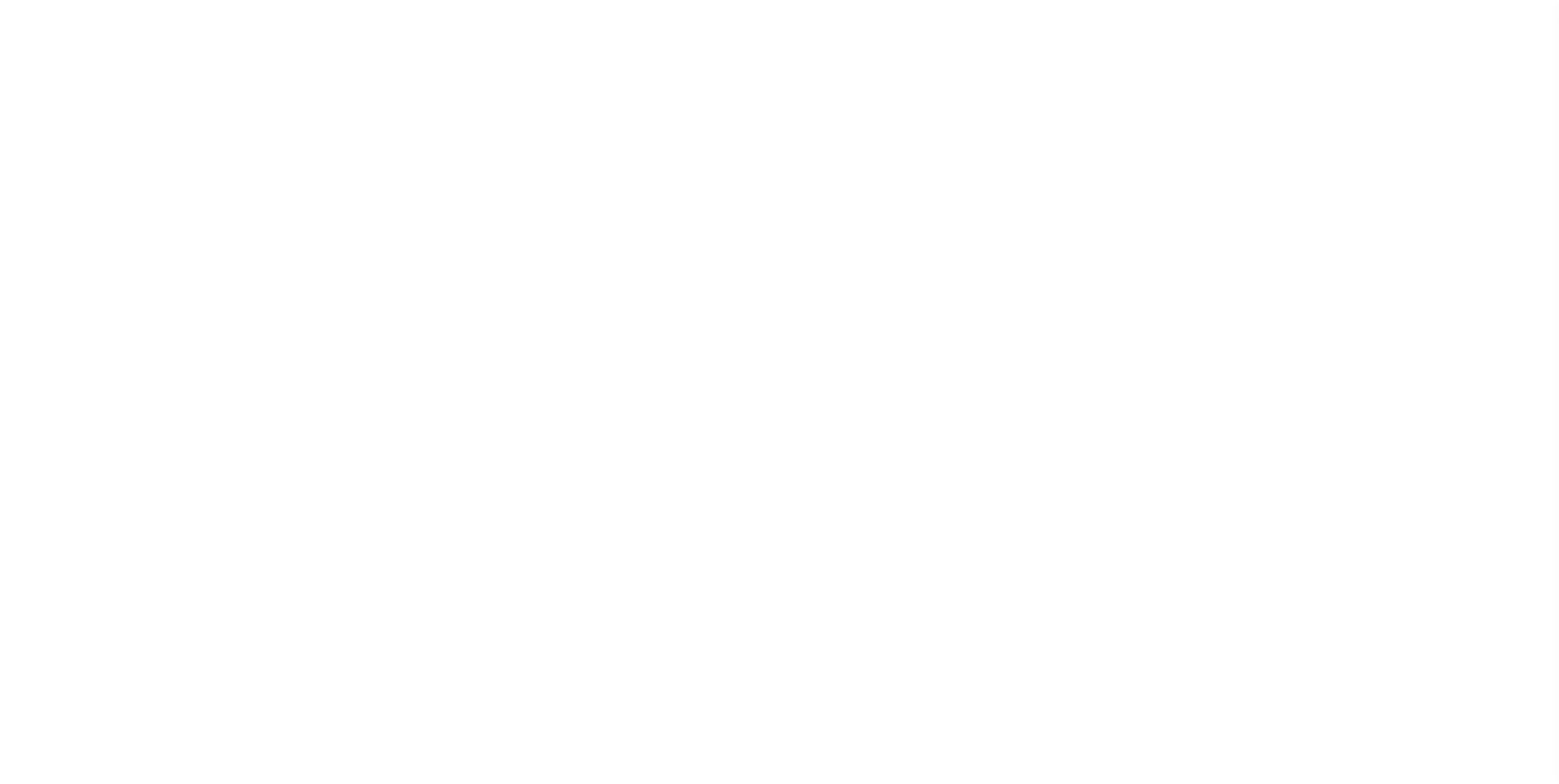
select select
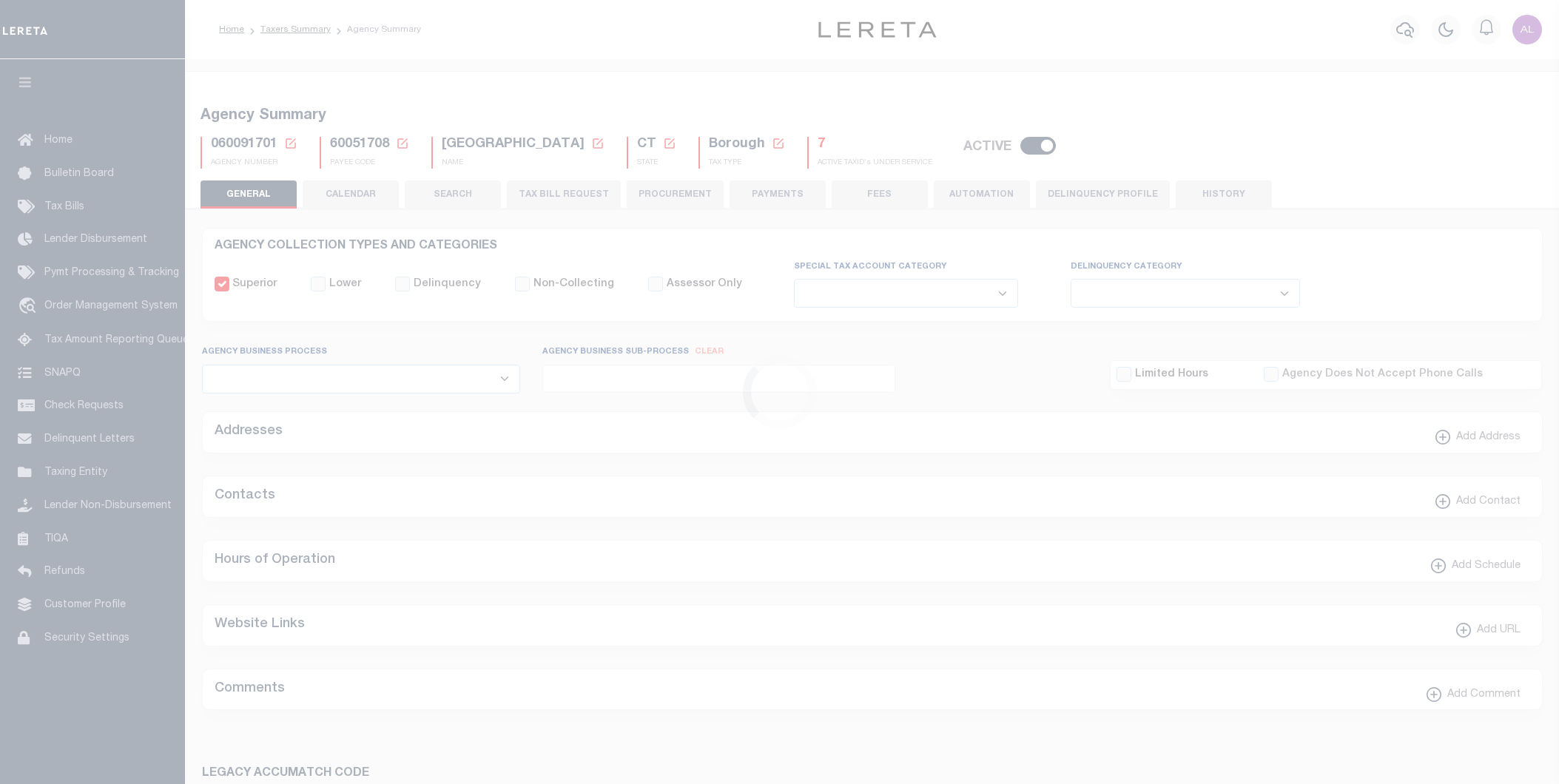
select select
